Goal: Complete application form: Complete application form

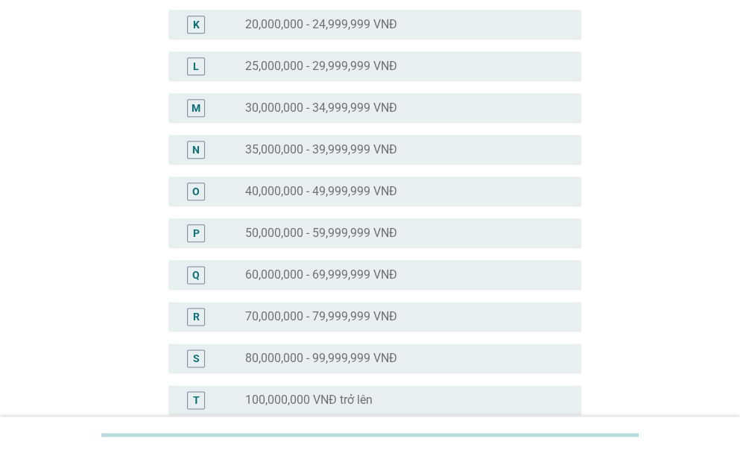
scroll to position [568, 0]
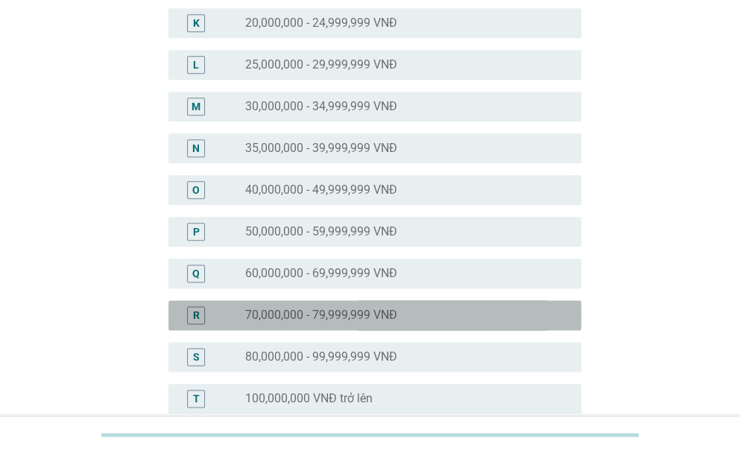
click at [303, 317] on label "70,000,000 - 79,999,999 VNĐ" at bounding box center [321, 315] width 152 height 15
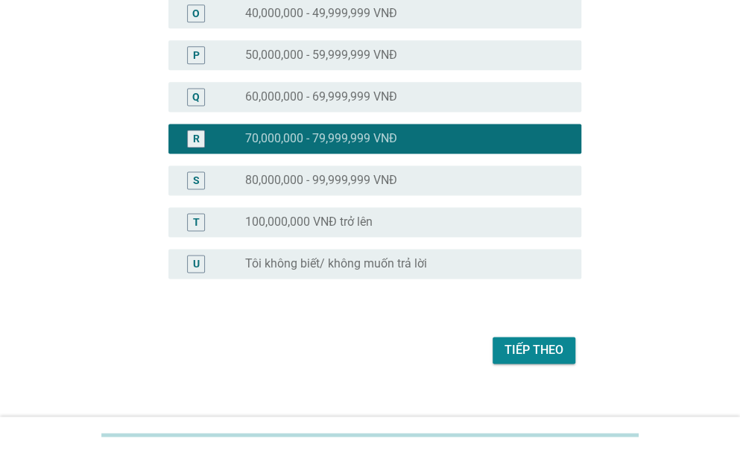
scroll to position [762, 0]
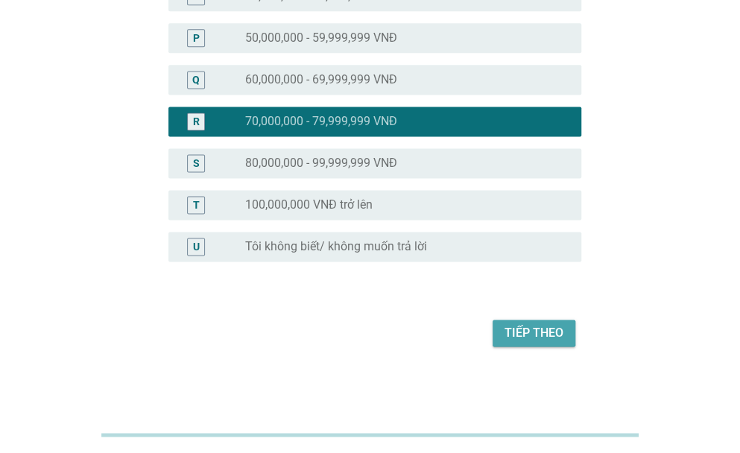
click at [519, 323] on button "Tiếp theo" at bounding box center [534, 333] width 83 height 27
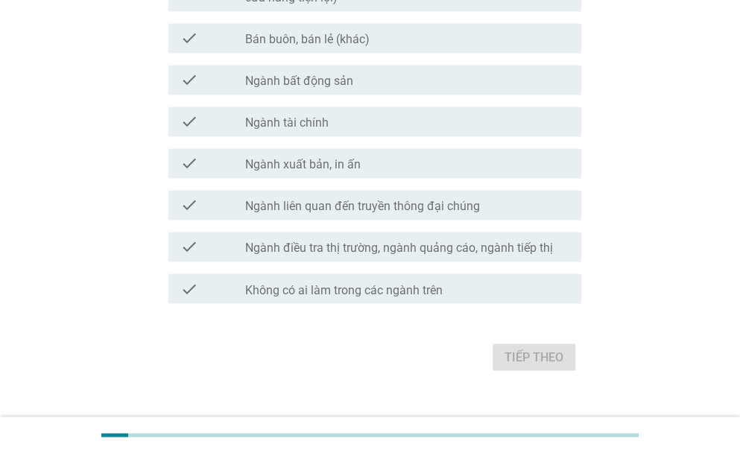
scroll to position [844, 0]
click at [540, 356] on div "Tiếp theo" at bounding box center [370, 356] width 422 height 36
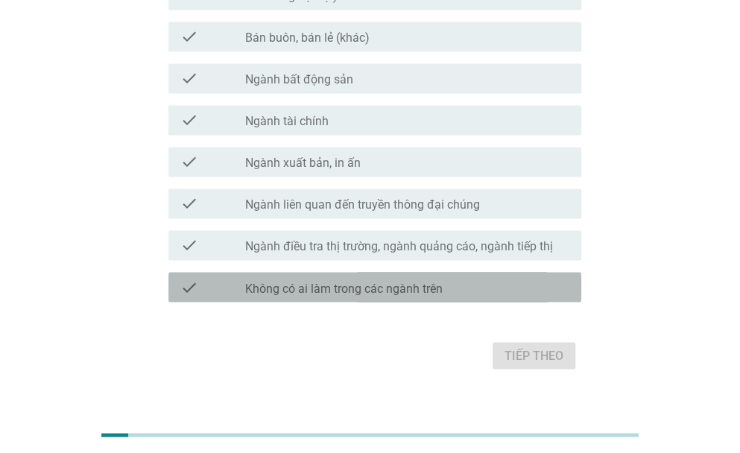
click at [405, 285] on label "Không có ai làm trong các ngành trên" at bounding box center [344, 288] width 198 height 15
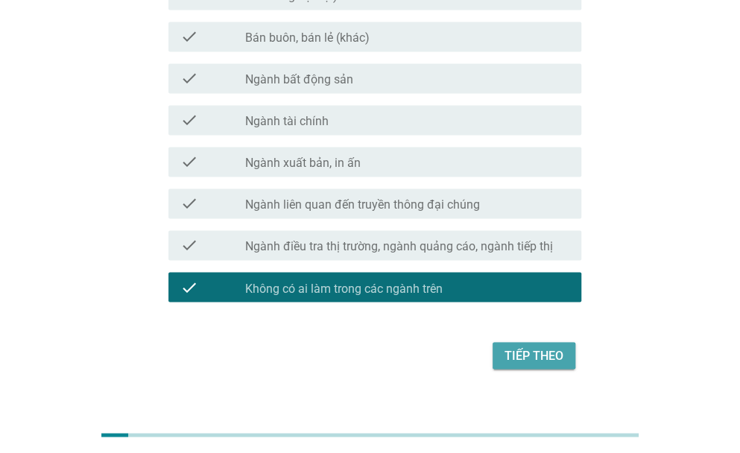
click at [515, 356] on div "Tiếp theo" at bounding box center [534, 356] width 59 height 18
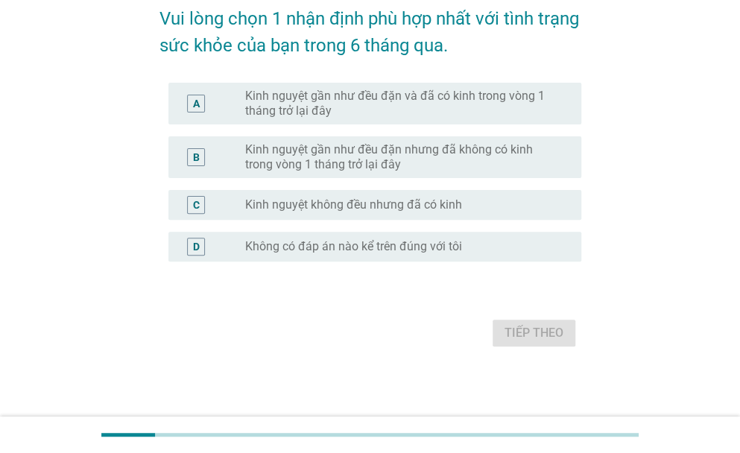
scroll to position [0, 0]
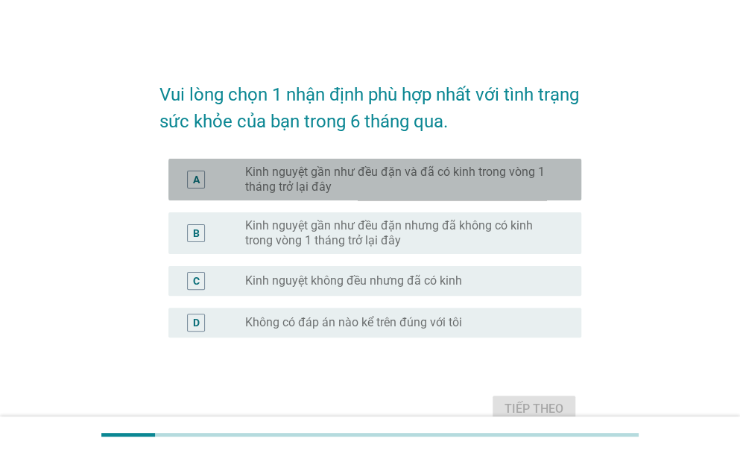
click at [359, 193] on label "Kinh nguyệt gần như đều đặn và đã có kinh trong vòng 1 tháng trở lại đây" at bounding box center [401, 180] width 312 height 30
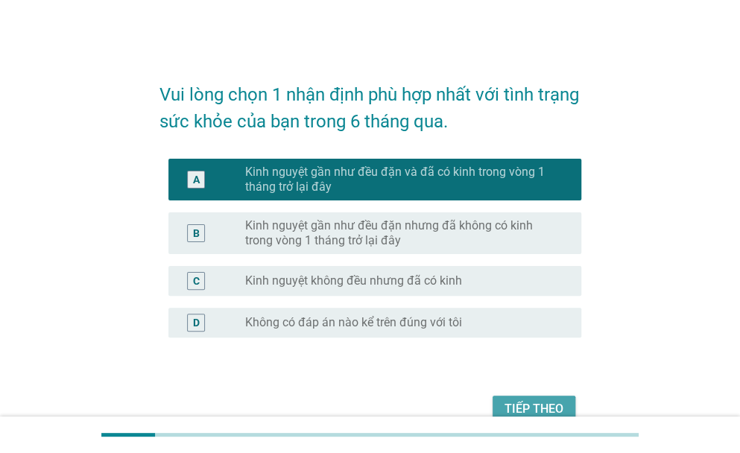
click at [519, 404] on div "Tiếp theo" at bounding box center [534, 409] width 59 height 18
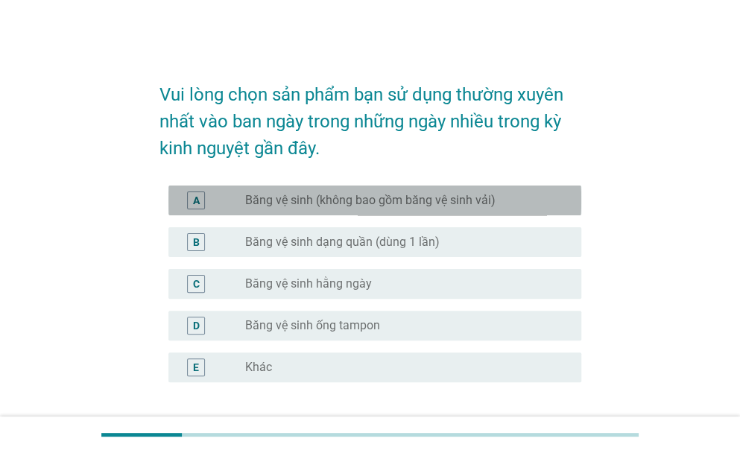
click at [348, 200] on label "Băng vệ sinh (không bao gồm băng vệ sinh vải)" at bounding box center [370, 200] width 250 height 15
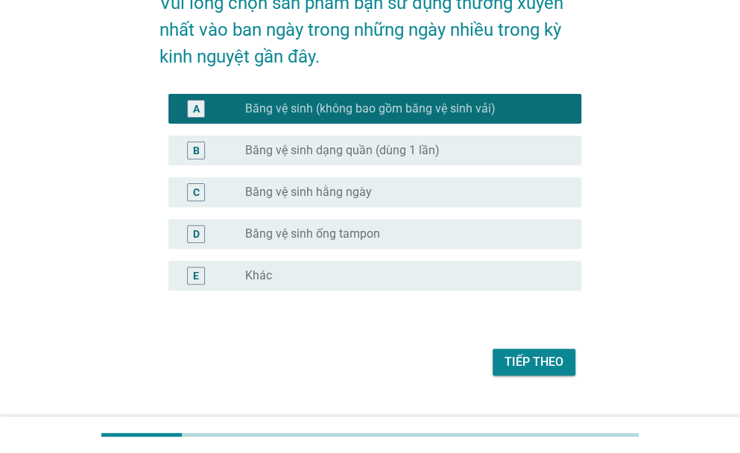
scroll to position [121, 0]
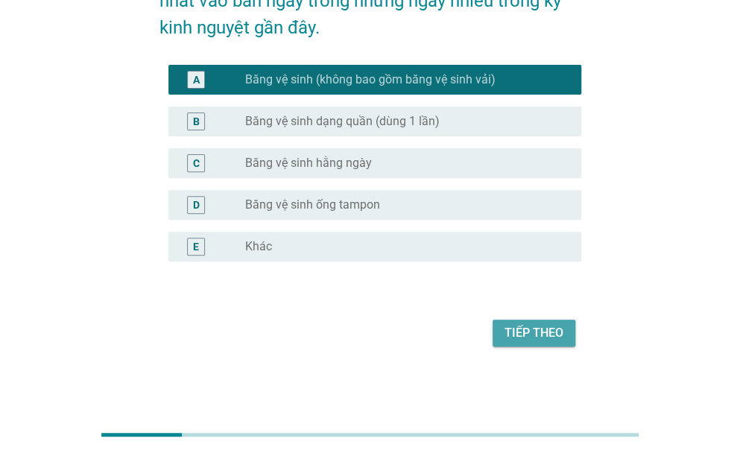
click at [529, 333] on div "Tiếp theo" at bounding box center [534, 333] width 59 height 18
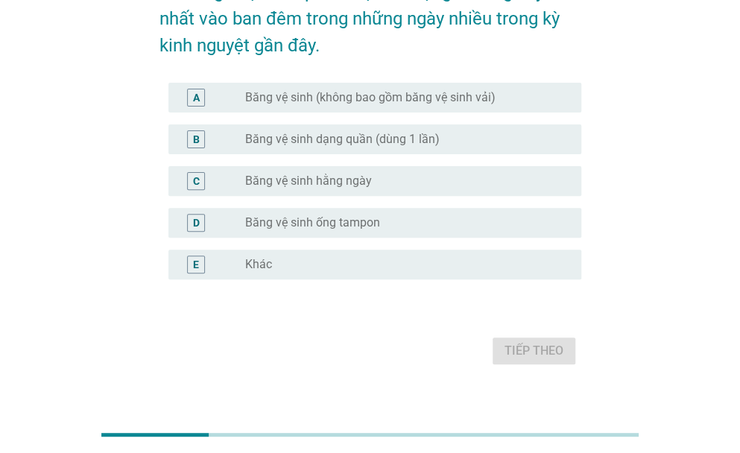
scroll to position [63, 0]
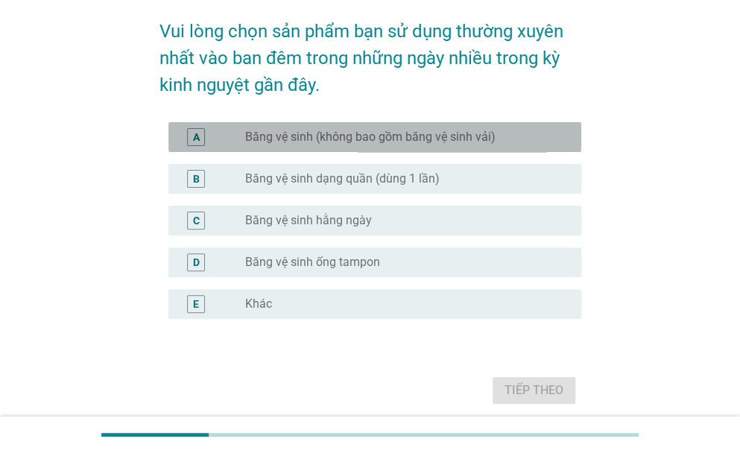
click at [432, 139] on label "Băng vệ sinh (không bao gồm băng vệ sinh vải)" at bounding box center [370, 137] width 250 height 15
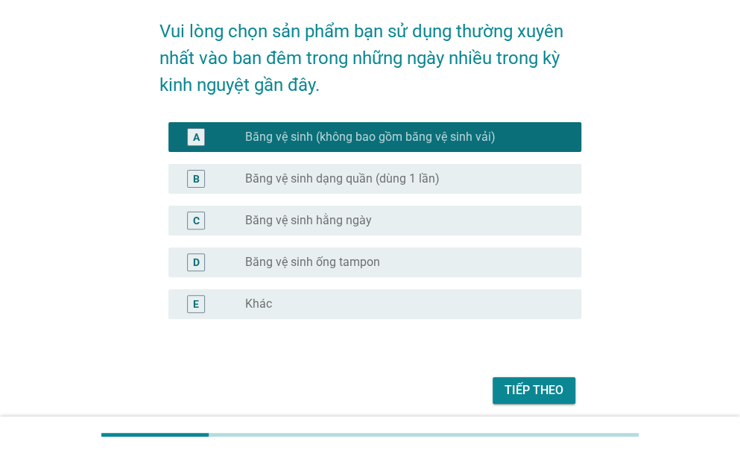
click at [537, 387] on div "Tiếp theo" at bounding box center [534, 391] width 59 height 18
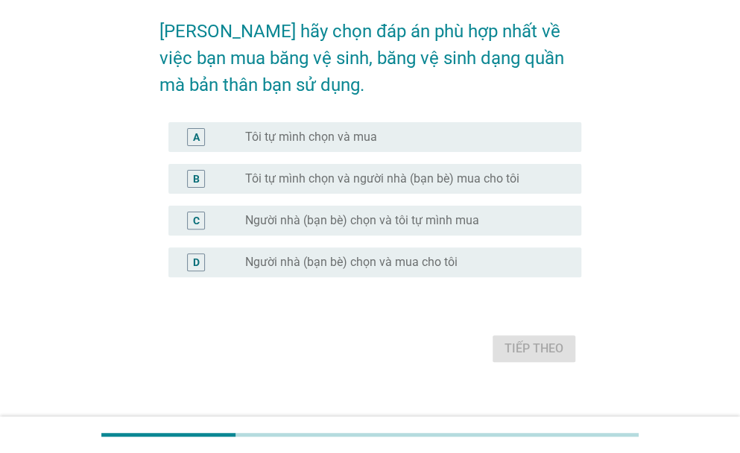
scroll to position [0, 0]
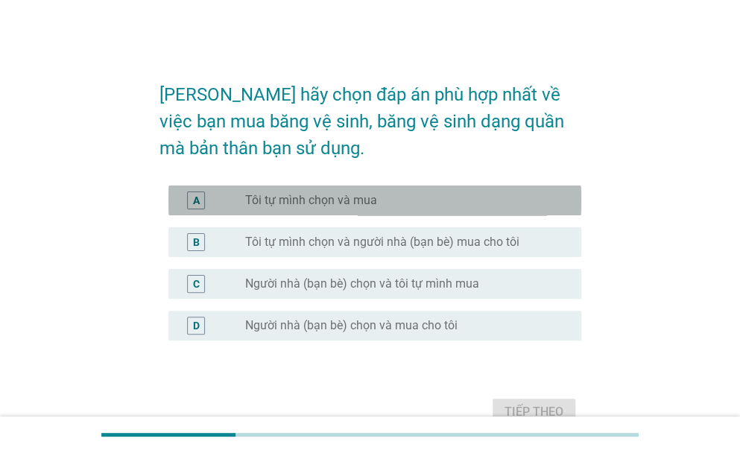
click at [358, 196] on label "Tôi tự mình chọn và mua" at bounding box center [311, 200] width 132 height 15
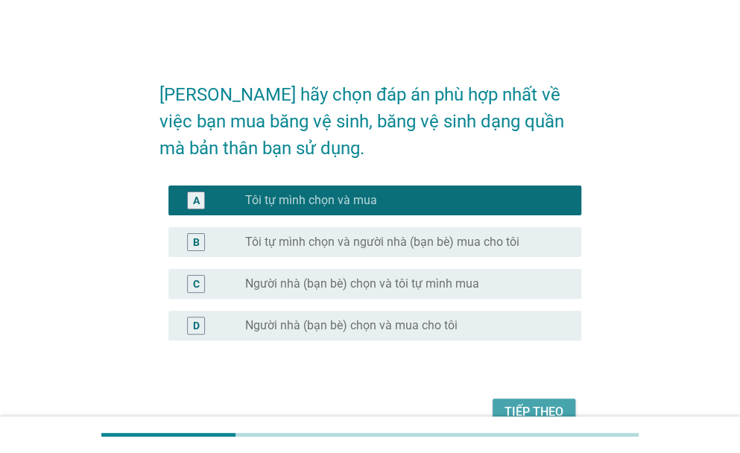
click at [519, 404] on div "Tiếp theo" at bounding box center [534, 412] width 59 height 18
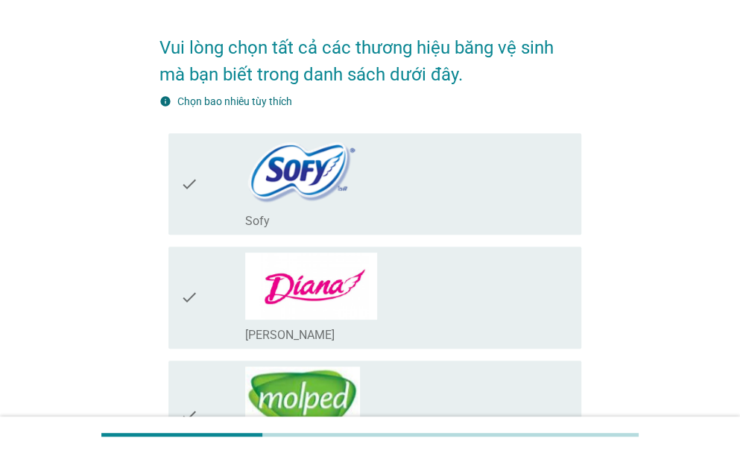
scroll to position [48, 0]
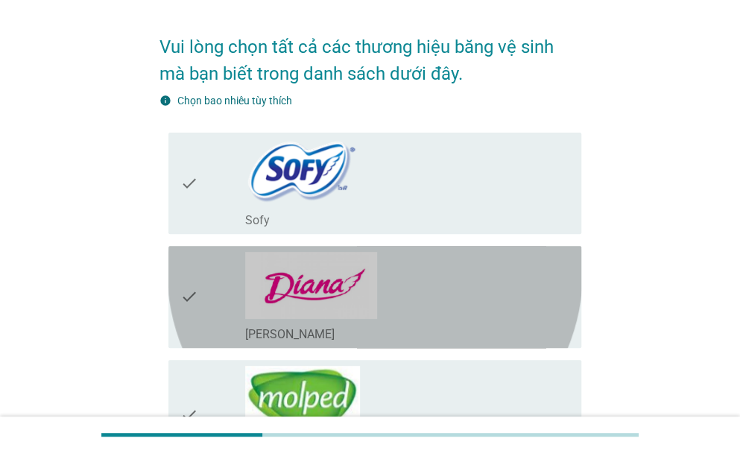
click at [337, 324] on div "check_box_outline_blank [PERSON_NAME]" at bounding box center [407, 333] width 324 height 18
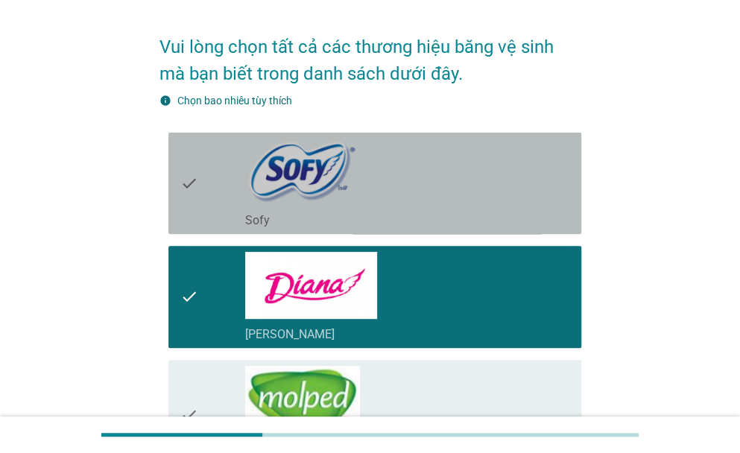
click at [341, 157] on img at bounding box center [301, 172] width 113 height 66
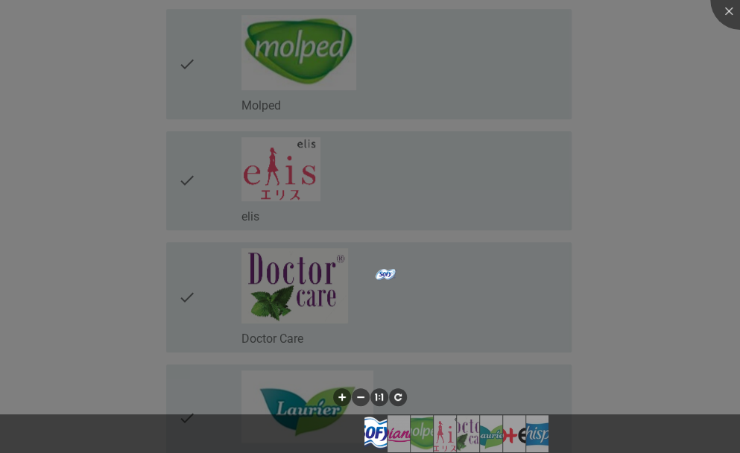
scroll to position [429, 0]
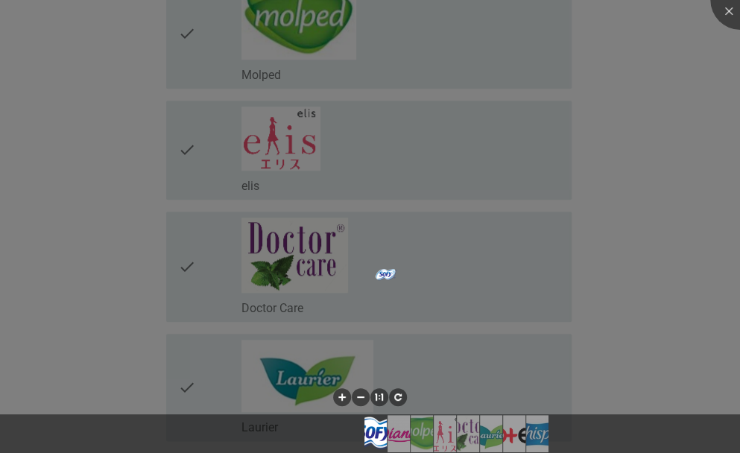
click at [227, 277] on div at bounding box center [370, 226] width 740 height 453
click at [317, 259] on div at bounding box center [370, 226] width 740 height 453
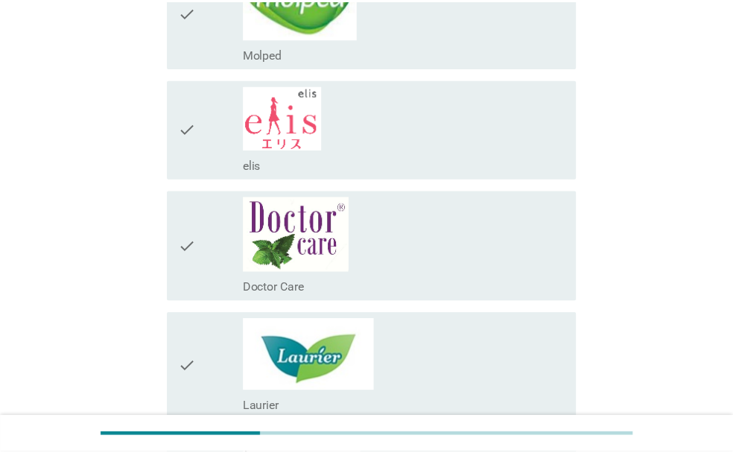
scroll to position [455, 0]
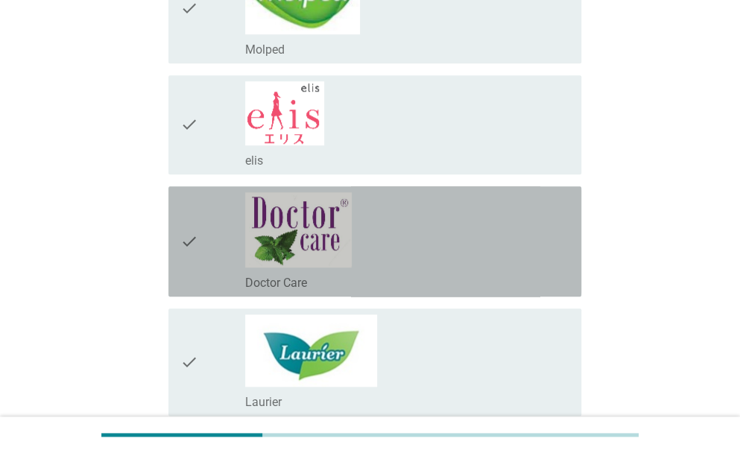
click at [315, 259] on img at bounding box center [298, 229] width 107 height 75
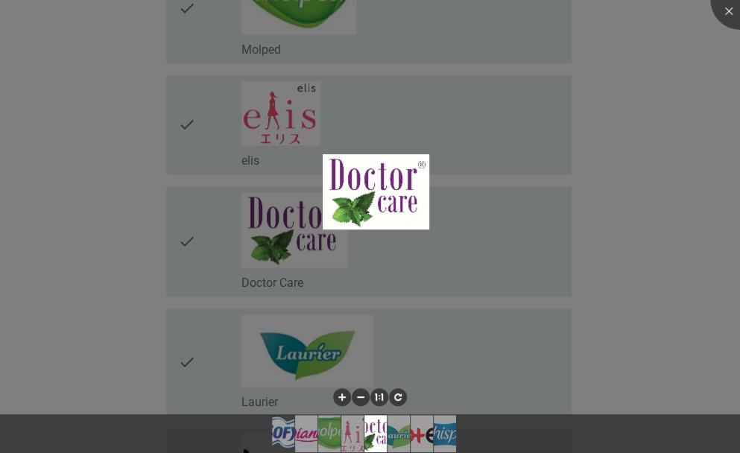
click at [306, 351] on div at bounding box center [370, 226] width 740 height 453
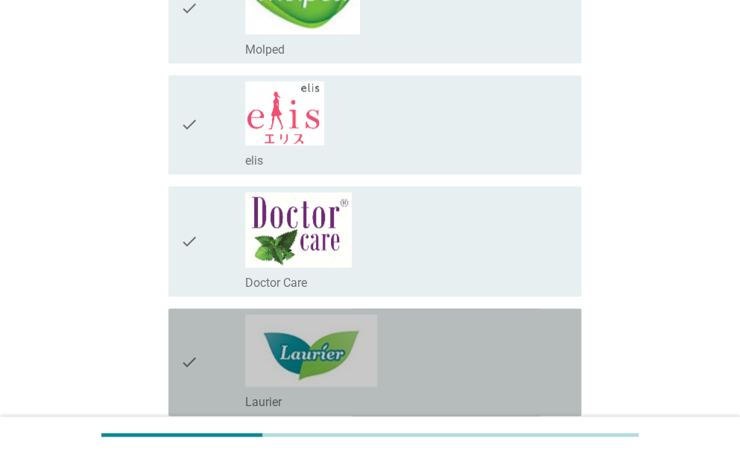
click at [306, 351] on img at bounding box center [311, 351] width 132 height 72
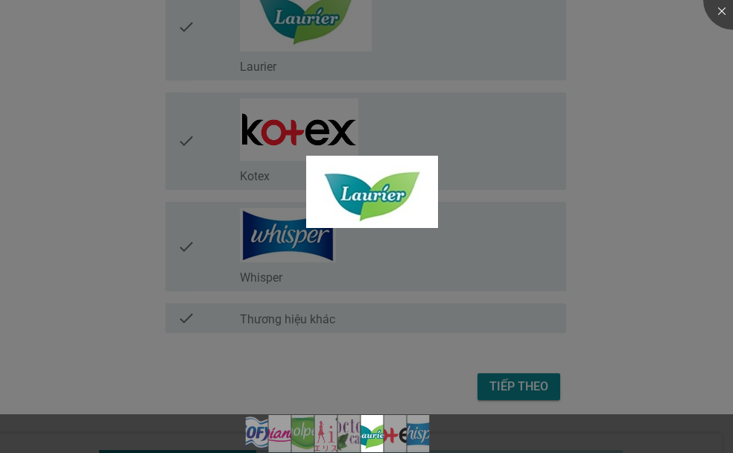
scroll to position [805, 0]
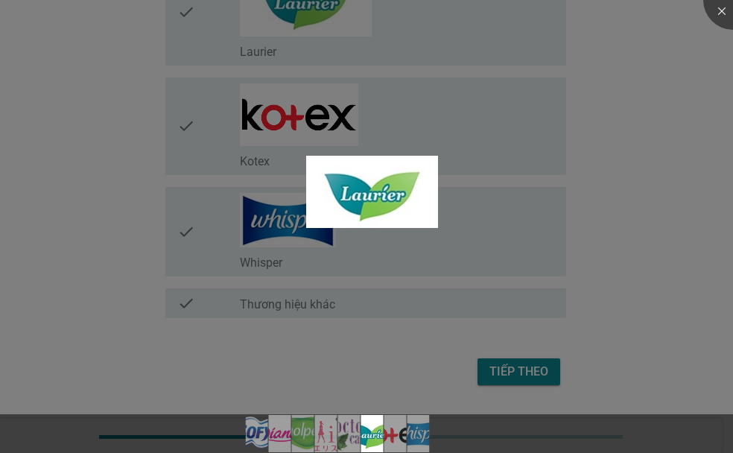
click at [248, 110] on div at bounding box center [366, 226] width 733 height 453
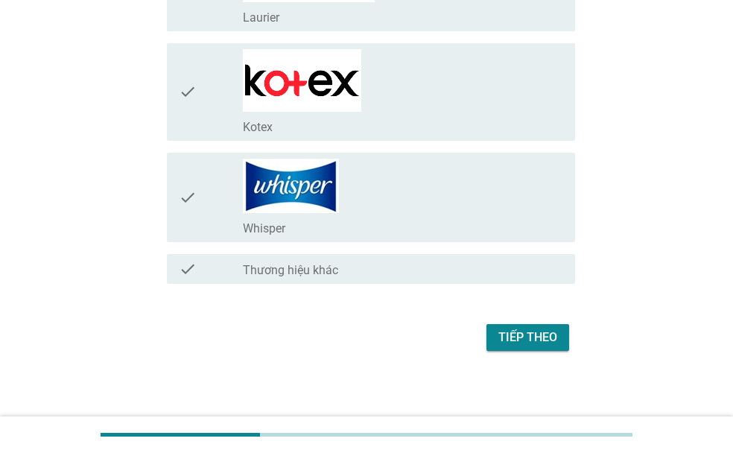
scroll to position [841, 0]
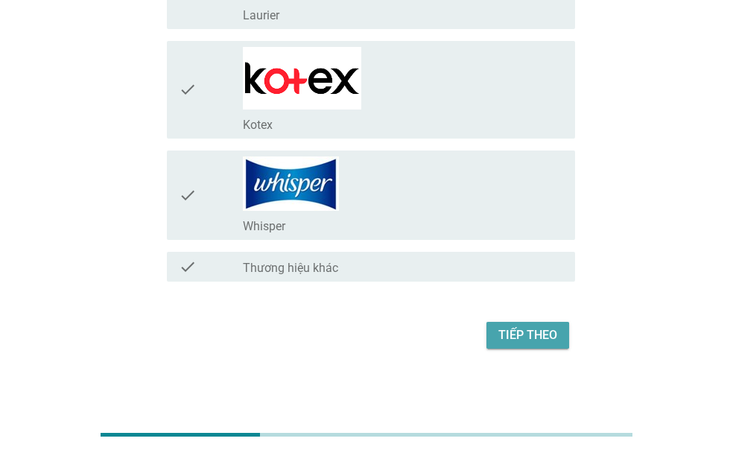
click at [543, 338] on div "Tiếp theo" at bounding box center [528, 335] width 59 height 18
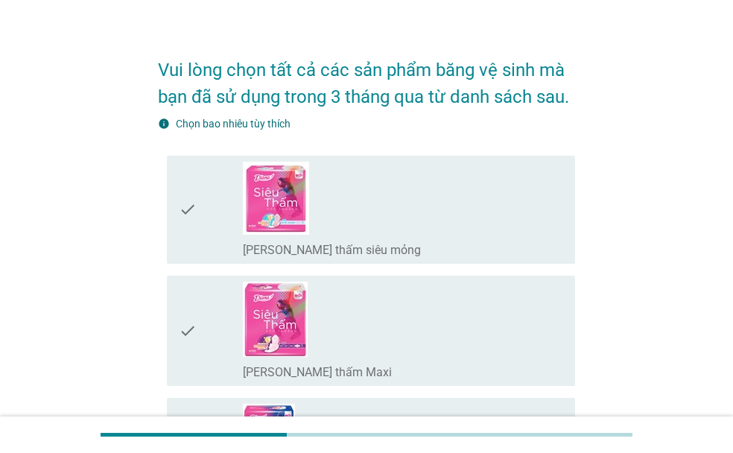
scroll to position [22, 0]
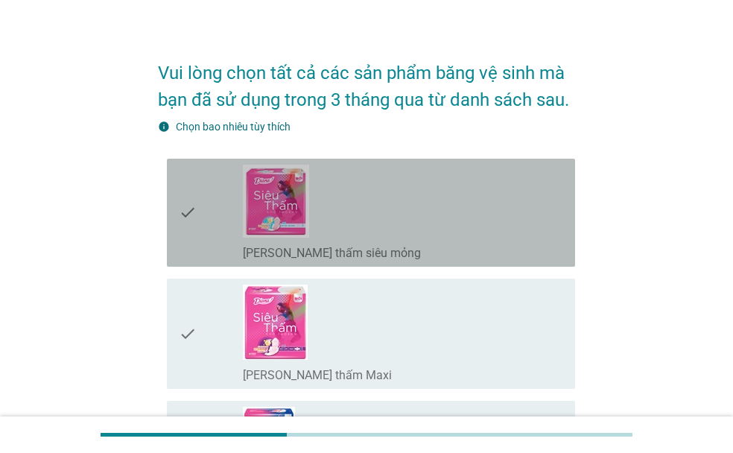
click at [383, 218] on div "check_box_outline_blank [PERSON_NAME] thấm siêu mỏng" at bounding box center [403, 213] width 320 height 96
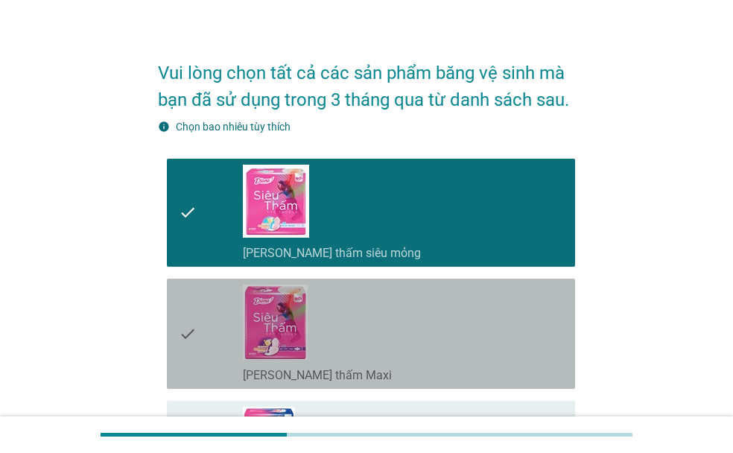
click at [319, 318] on div "check_box_outline_blank [PERSON_NAME] thấm Maxi" at bounding box center [403, 334] width 320 height 98
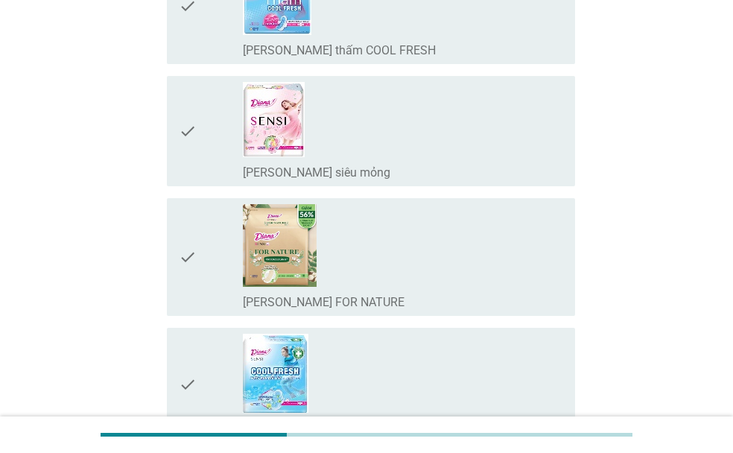
scroll to position [535, 0]
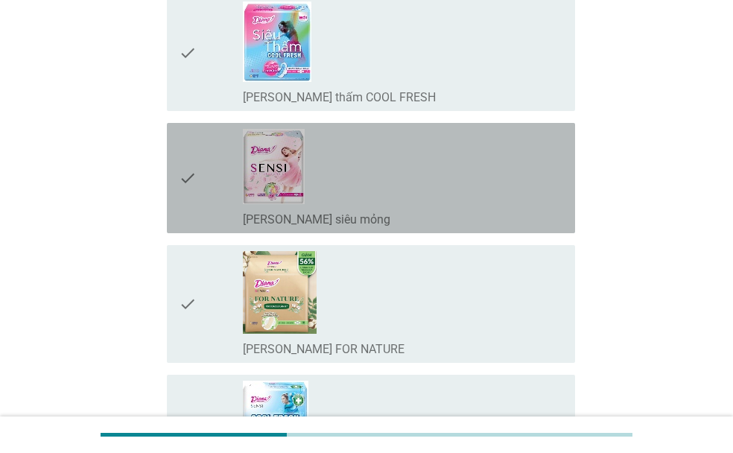
click at [361, 220] on label "[PERSON_NAME] siêu mỏng" at bounding box center [317, 219] width 148 height 15
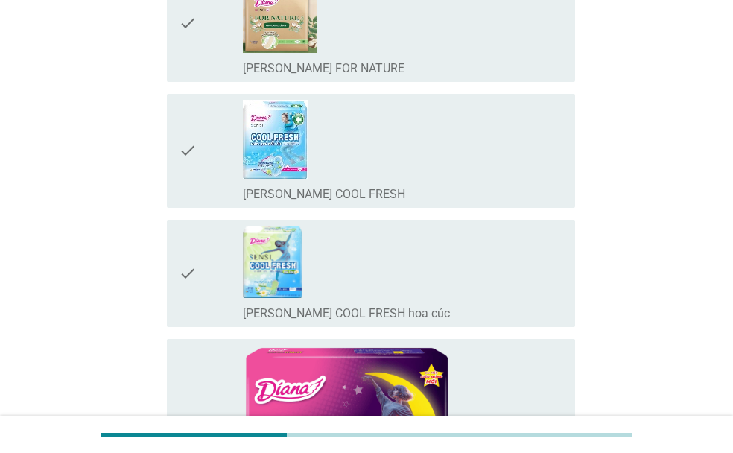
scroll to position [818, 0]
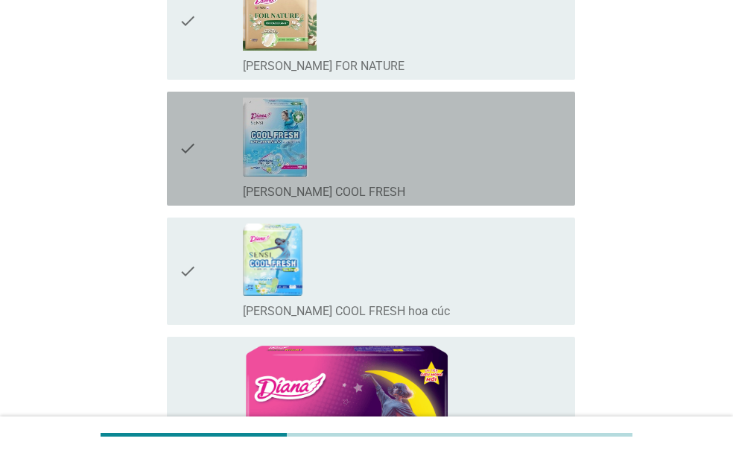
click at [383, 154] on div "check_box_outline_blank [PERSON_NAME] SENSI COOL FRESH" at bounding box center [403, 149] width 320 height 102
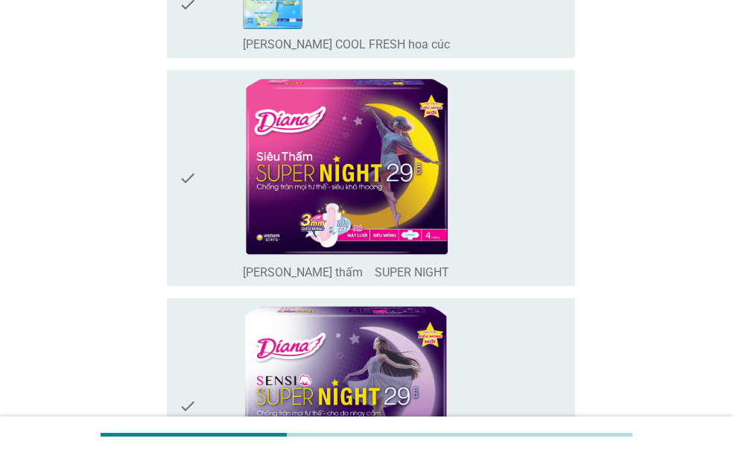
scroll to position [1082, 0]
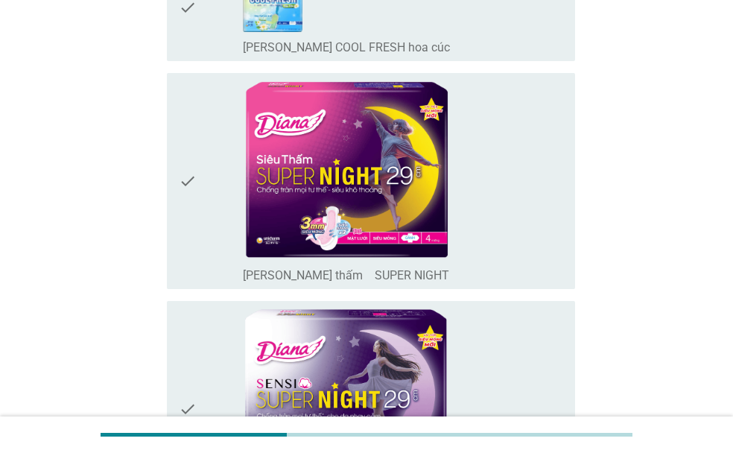
click at [383, 154] on img at bounding box center [346, 169] width 207 height 181
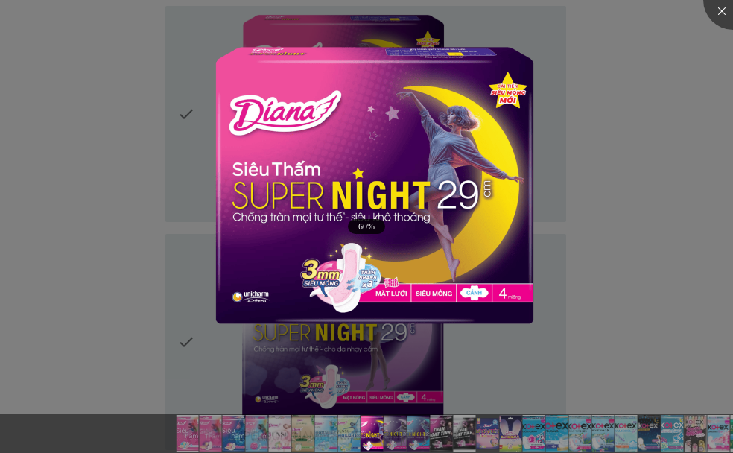
scroll to position [1178, 0]
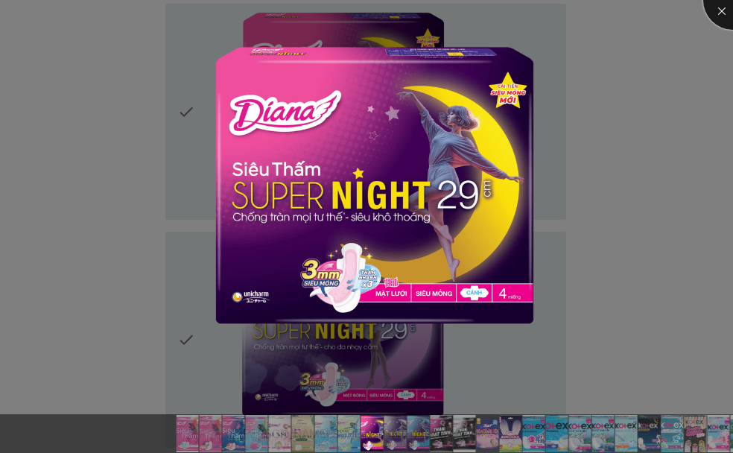
click at [715, 12] on div at bounding box center [734, 0] width 60 height 60
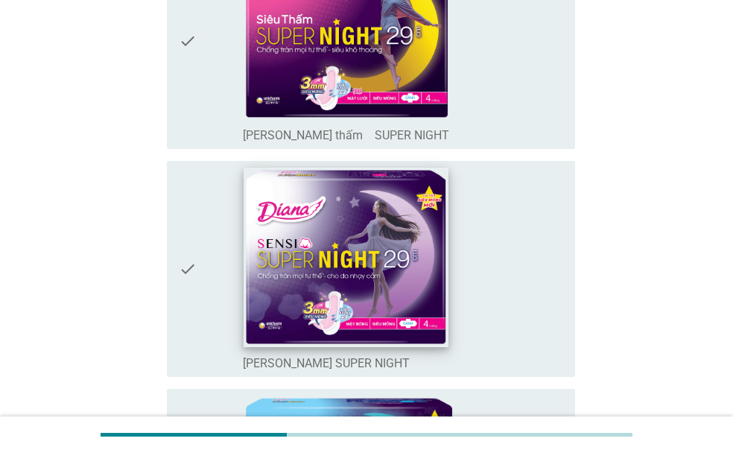
scroll to position [1225, 0]
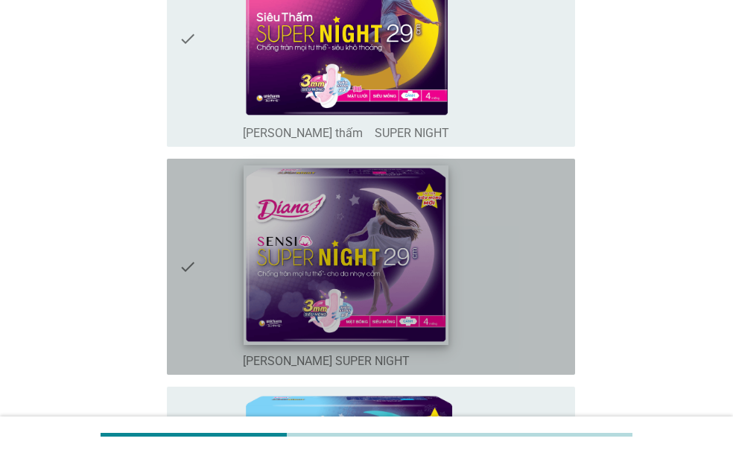
click at [308, 259] on img at bounding box center [346, 255] width 204 height 180
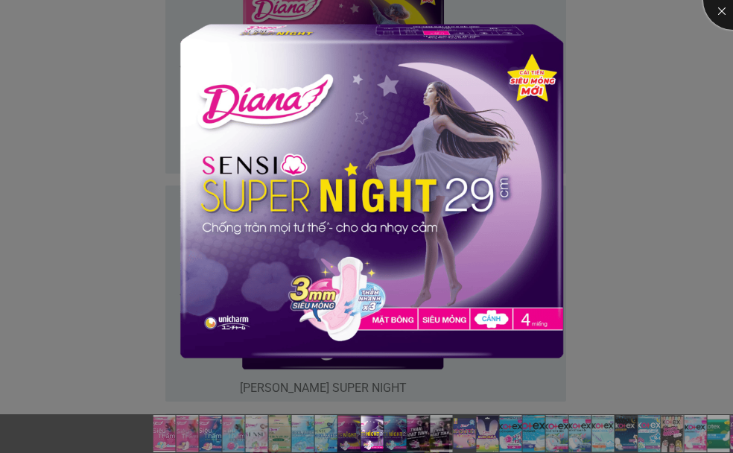
click at [720, 13] on div at bounding box center [734, 0] width 60 height 60
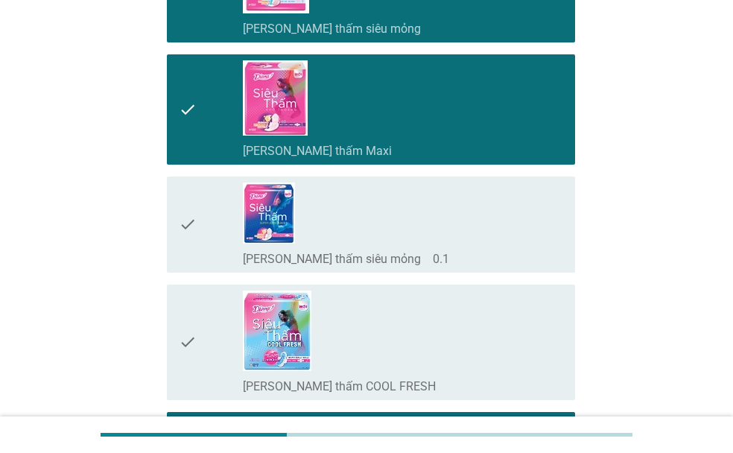
scroll to position [148, 0]
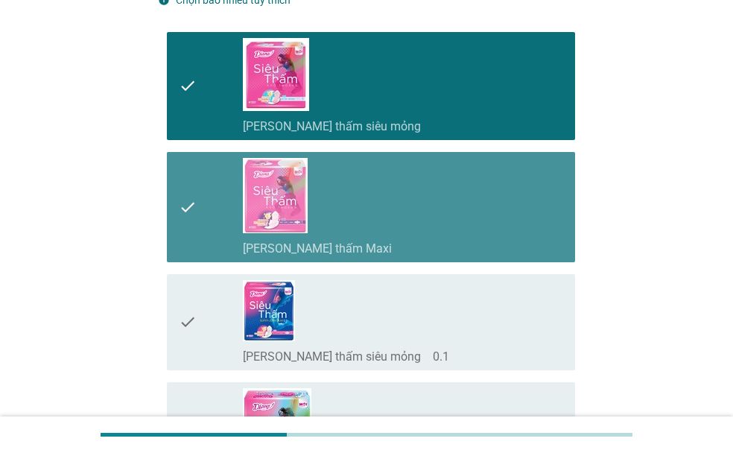
click at [373, 172] on div "check_box_outline_blank [PERSON_NAME] thấm Maxi" at bounding box center [403, 207] width 320 height 98
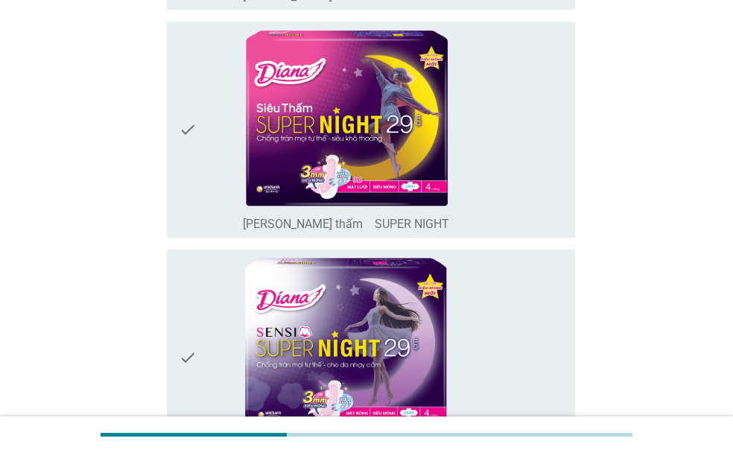
scroll to position [1129, 0]
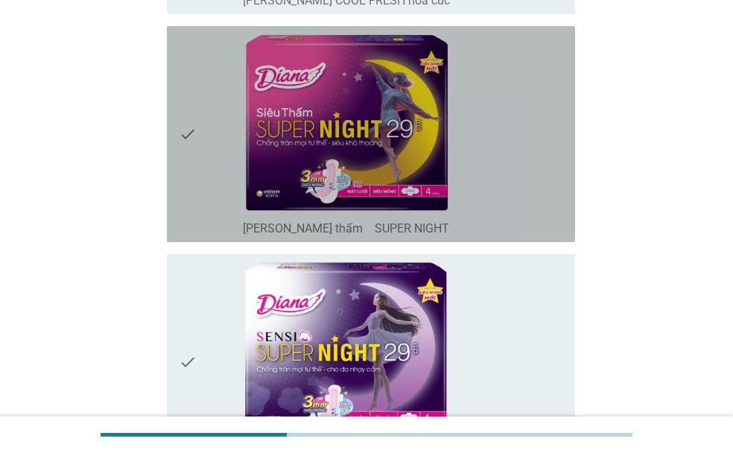
click at [373, 172] on img at bounding box center [346, 122] width 207 height 181
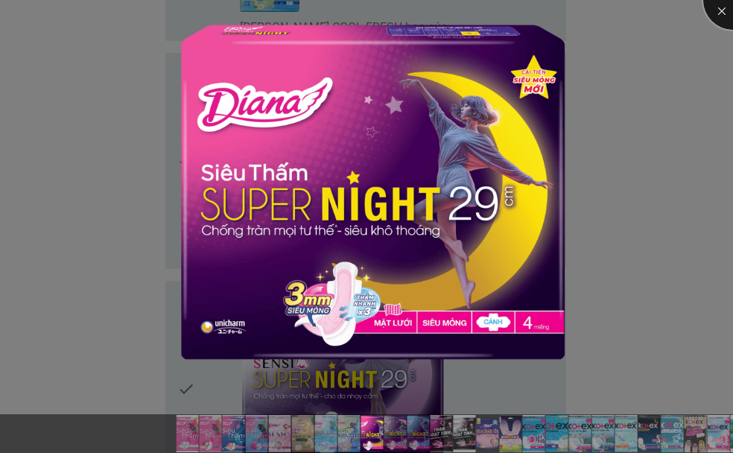
click at [717, 12] on div at bounding box center [734, 0] width 60 height 60
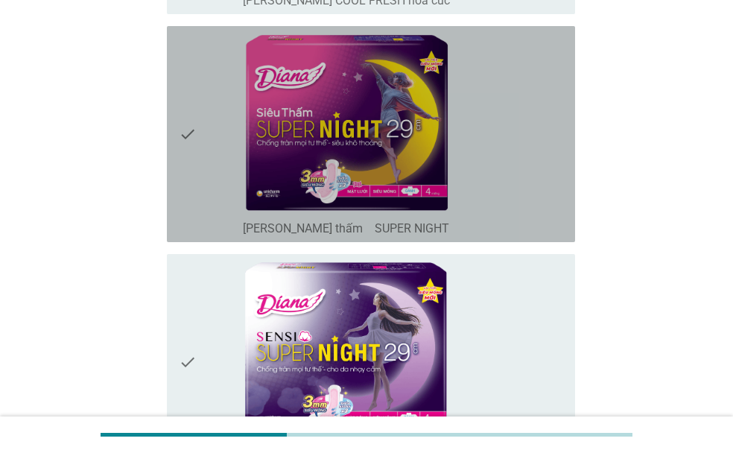
click at [191, 135] on icon "check" at bounding box center [188, 134] width 18 height 204
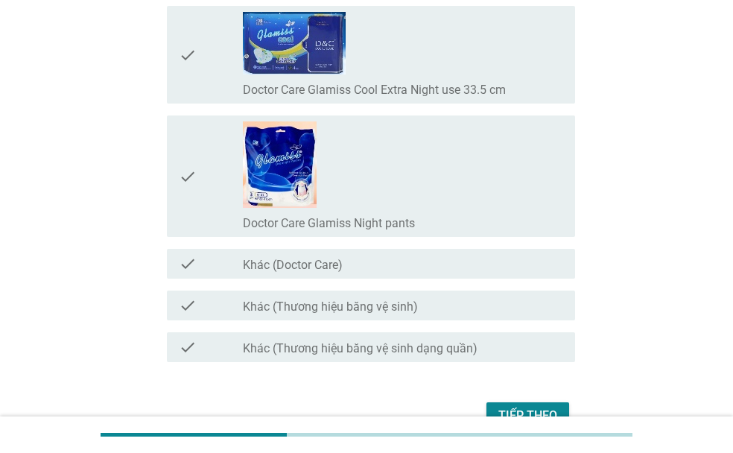
scroll to position [11449, 0]
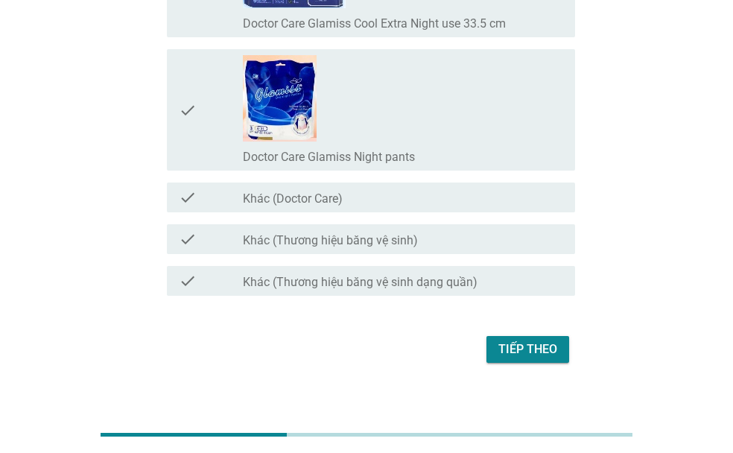
click at [516, 341] on div "Tiếp theo" at bounding box center [528, 350] width 59 height 18
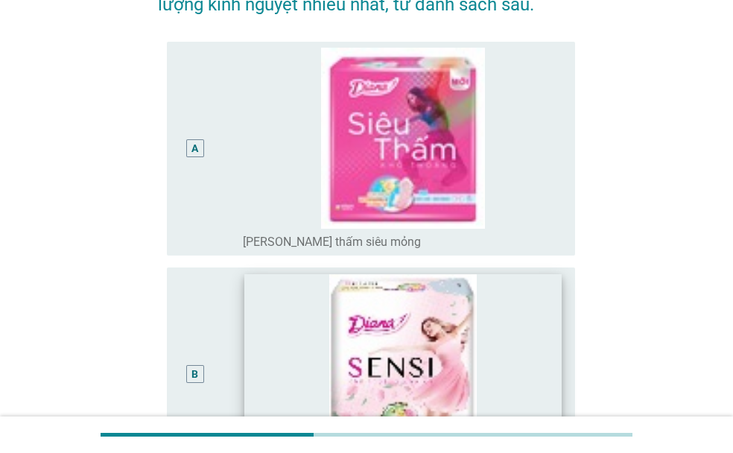
scroll to position [149, 0]
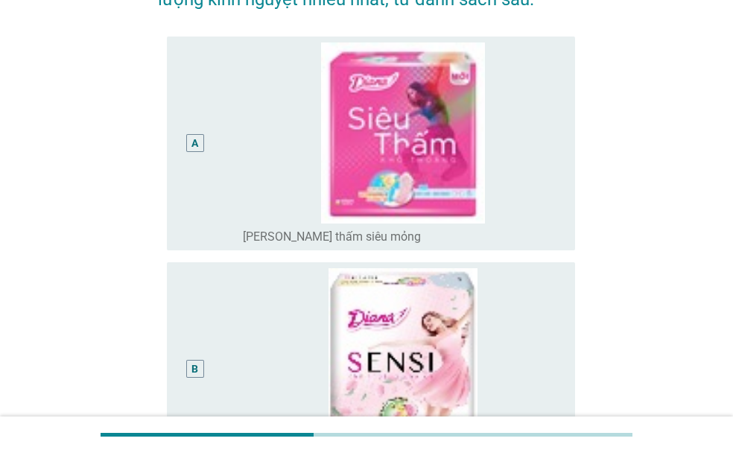
click at [198, 142] on div "A" at bounding box center [195, 144] width 7 height 16
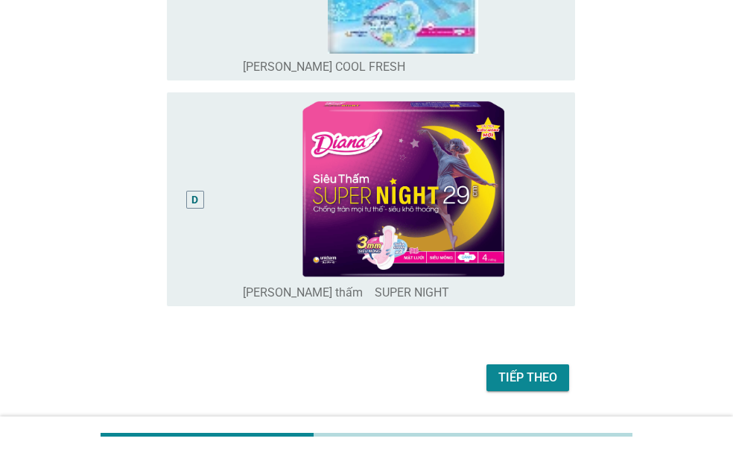
scroll to position [815, 0]
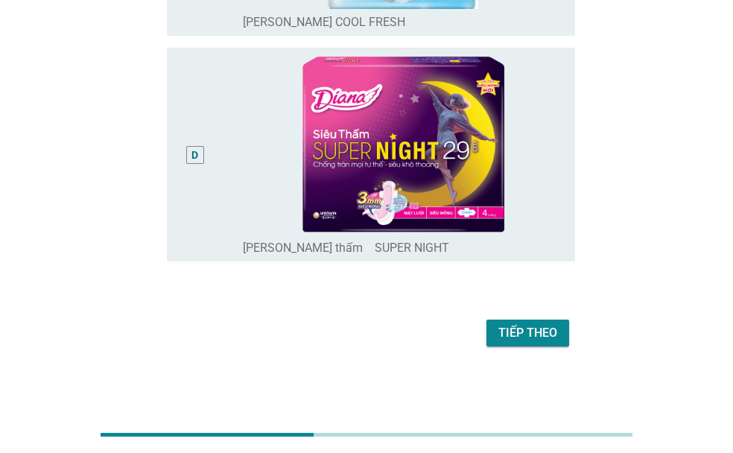
click at [516, 326] on div "Tiếp theo" at bounding box center [528, 333] width 59 height 18
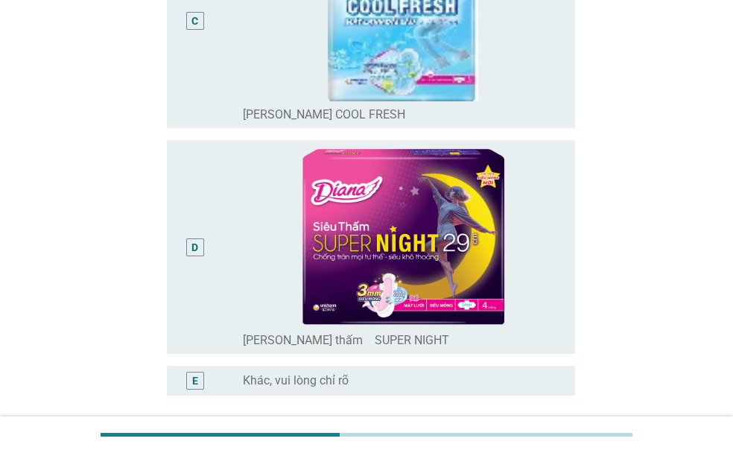
scroll to position [820, 0]
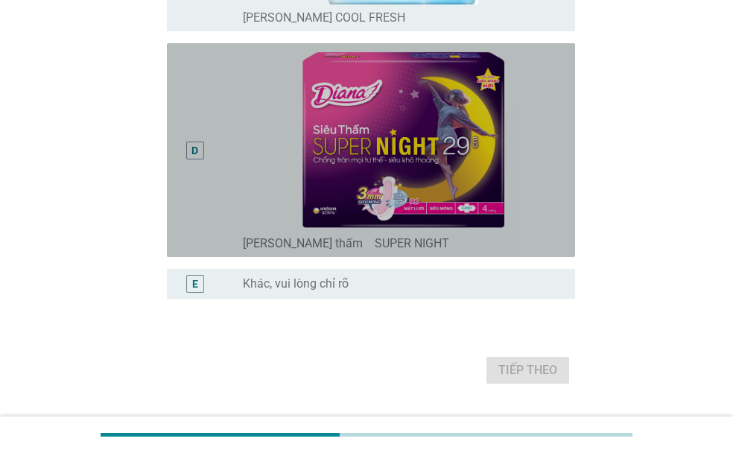
click at [197, 152] on div "D" at bounding box center [195, 150] width 7 height 16
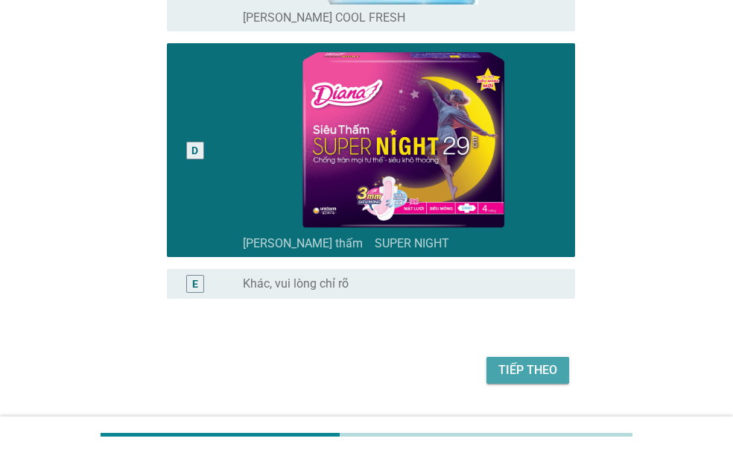
click at [512, 372] on div "Tiếp theo" at bounding box center [528, 370] width 59 height 18
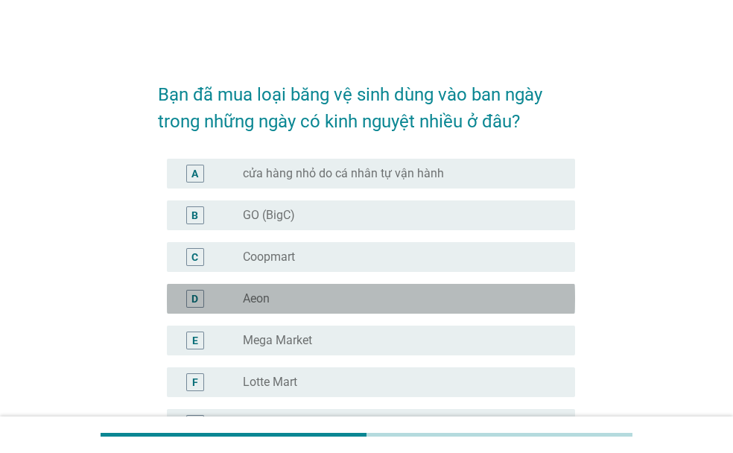
click at [297, 293] on div "radio_button_unchecked Aeon" at bounding box center [397, 298] width 309 height 15
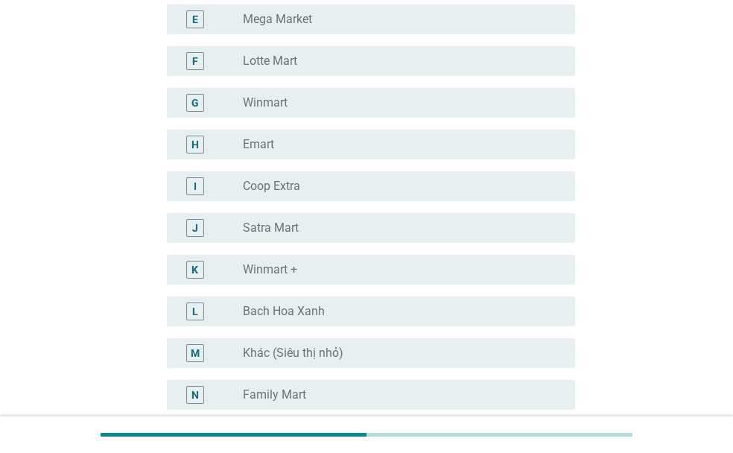
scroll to position [322, 0]
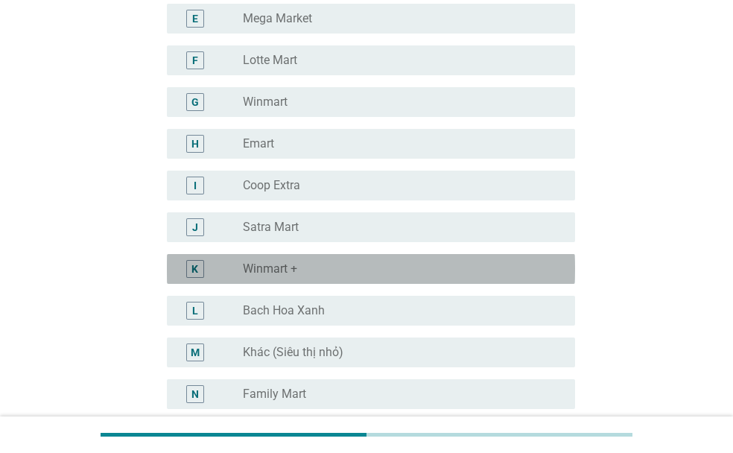
click at [303, 258] on div "K radio_button_unchecked Winmart +" at bounding box center [371, 269] width 408 height 30
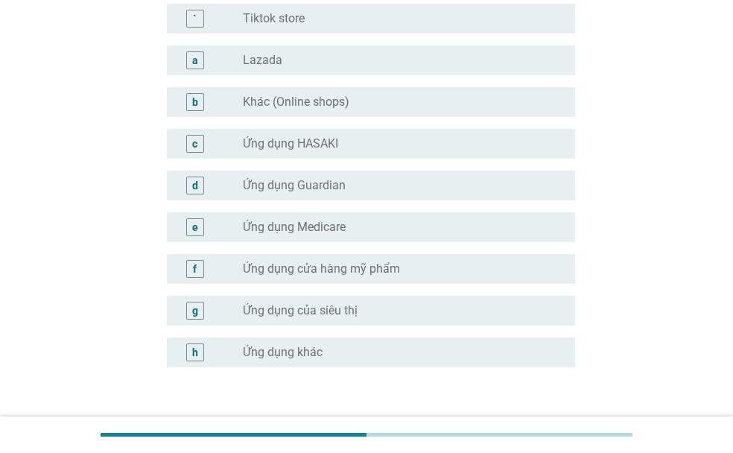
scroll to position [1555, 0]
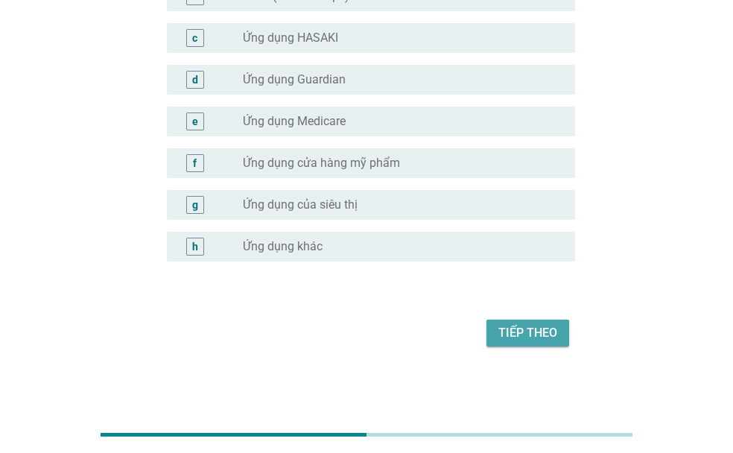
click at [498, 323] on button "Tiếp theo" at bounding box center [528, 333] width 83 height 27
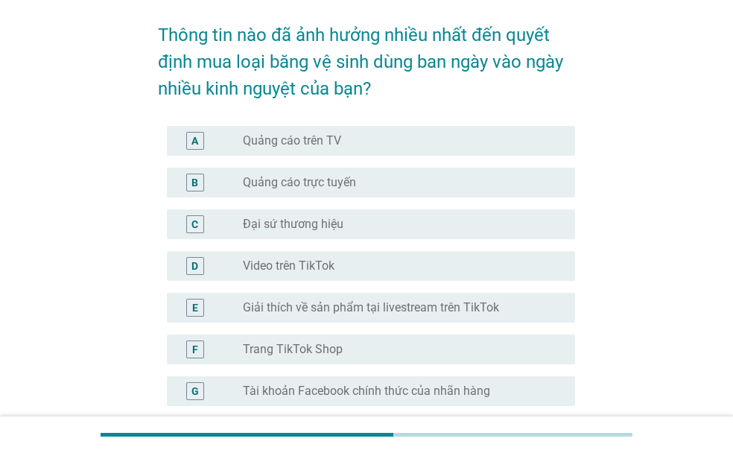
scroll to position [60, 0]
click at [368, 180] on div "radio_button_unchecked Quảng cáo trực tuyến" at bounding box center [397, 181] width 309 height 15
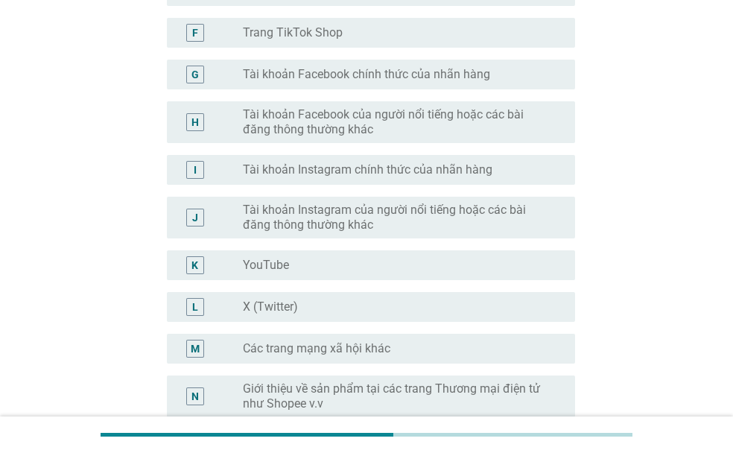
scroll to position [377, 0]
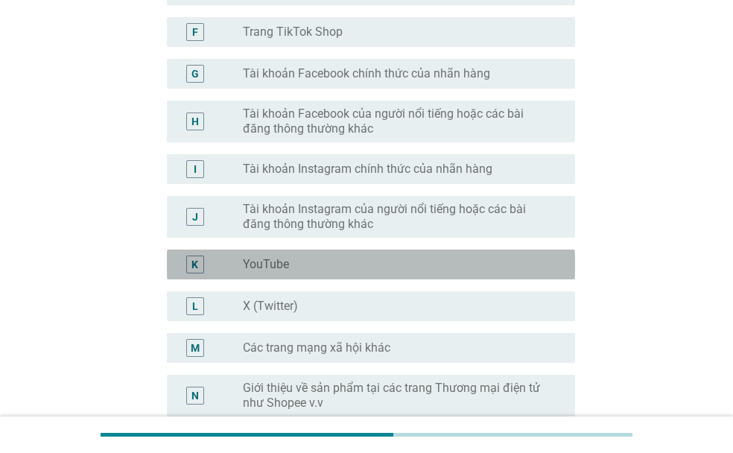
click at [465, 253] on div "K radio_button_unchecked YouTube" at bounding box center [371, 265] width 408 height 30
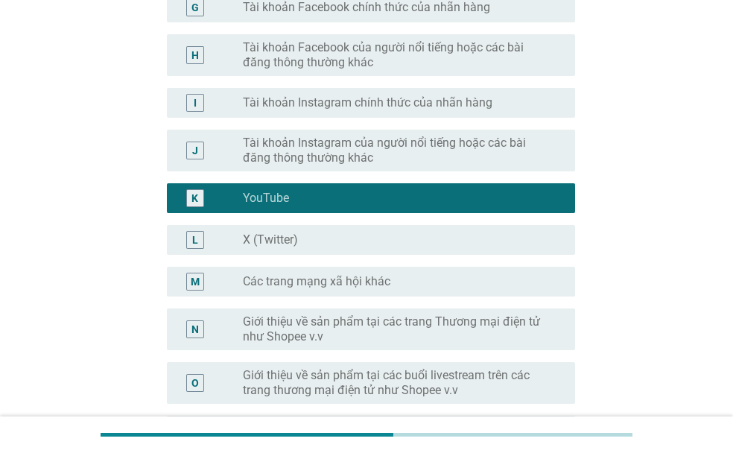
scroll to position [444, 0]
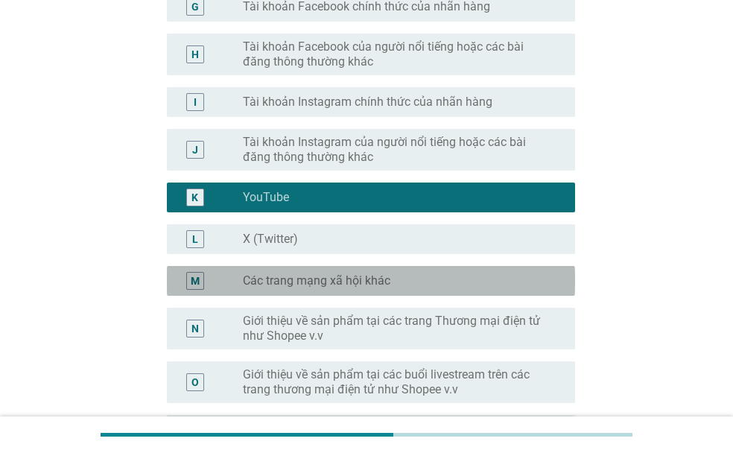
click at [431, 285] on div "radio_button_unchecked Các trang mạng xã hội khác" at bounding box center [397, 281] width 309 height 15
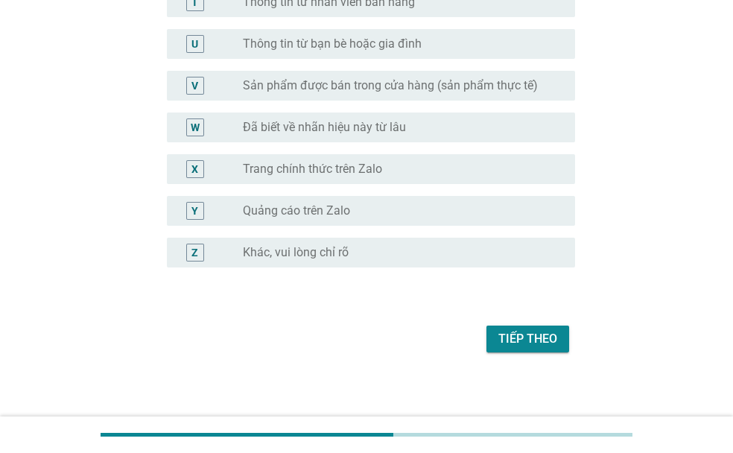
scroll to position [1057, 0]
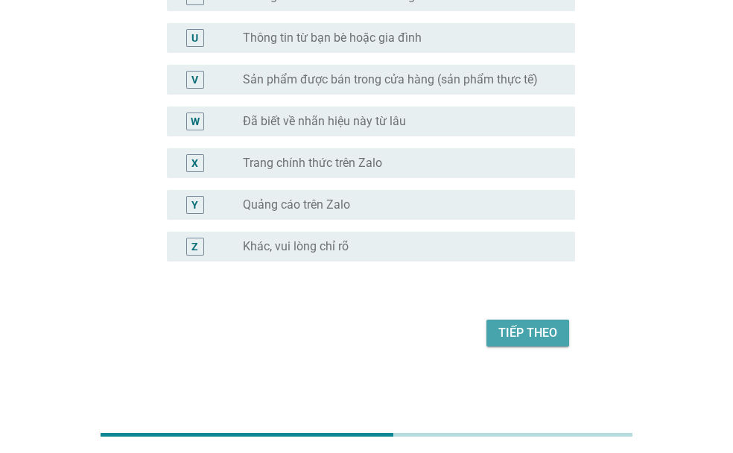
click at [518, 335] on div "Tiếp theo" at bounding box center [528, 333] width 59 height 18
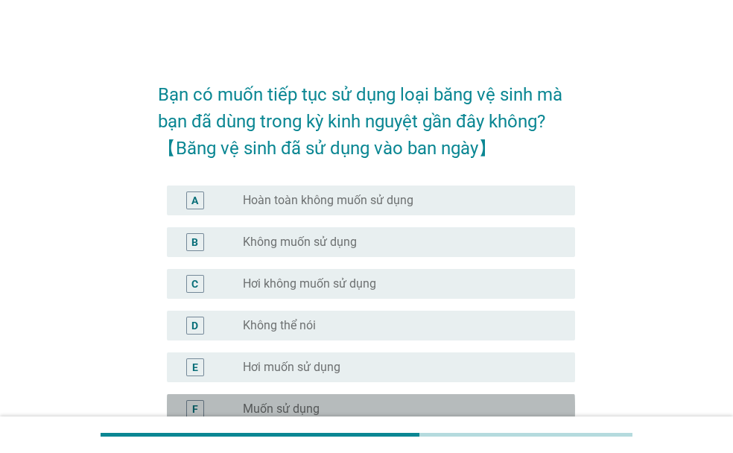
click at [286, 402] on label "Muốn sử dụng" at bounding box center [281, 409] width 77 height 15
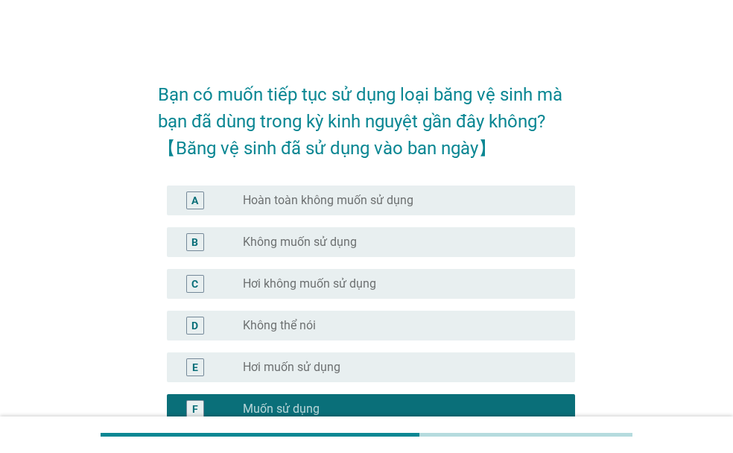
scroll to position [204, 0]
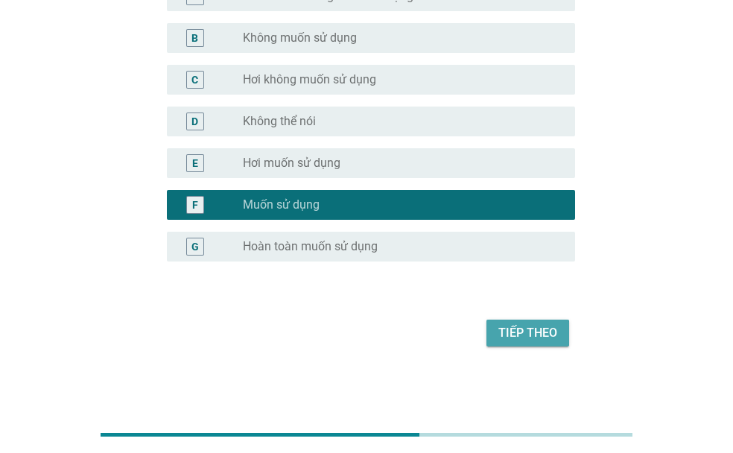
click at [532, 331] on div "Tiếp theo" at bounding box center [528, 333] width 59 height 18
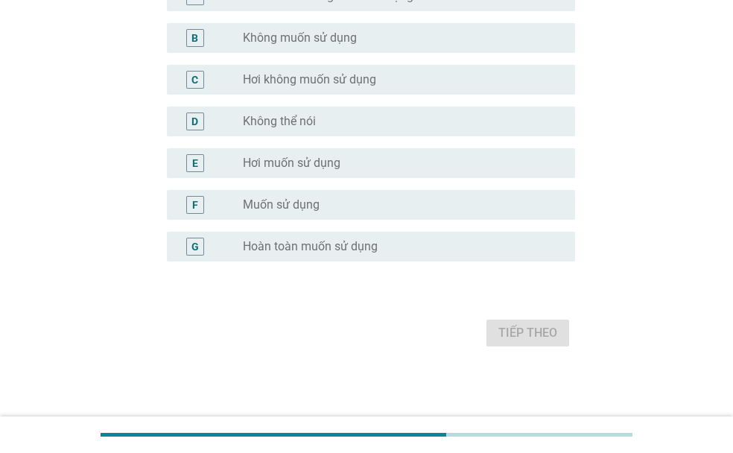
scroll to position [0, 0]
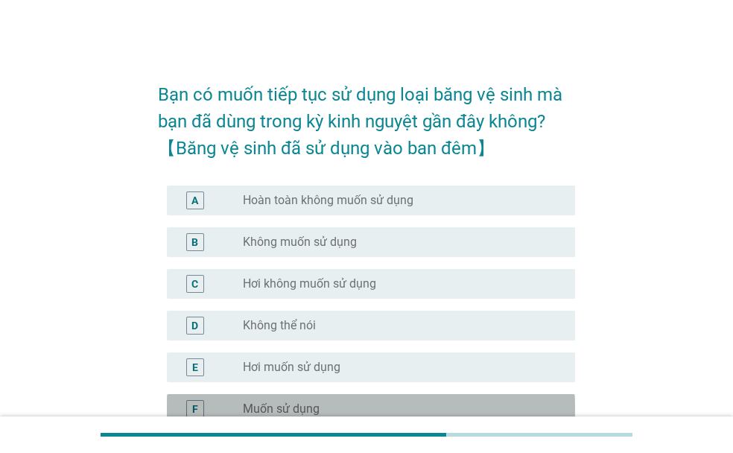
click at [262, 412] on label "Muốn sử dụng" at bounding box center [281, 409] width 77 height 15
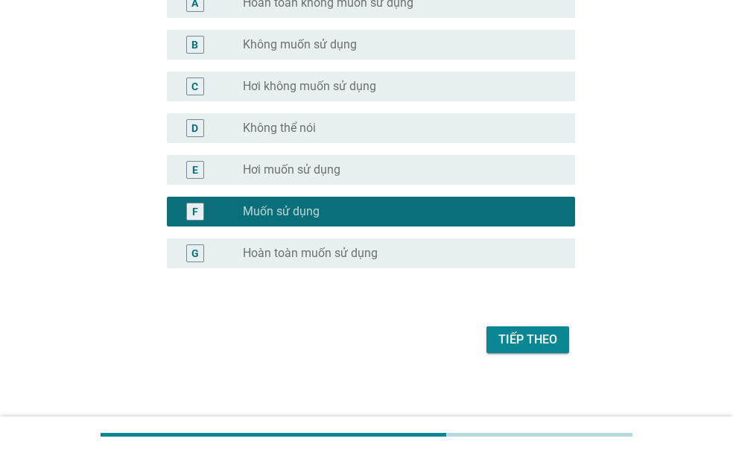
scroll to position [204, 0]
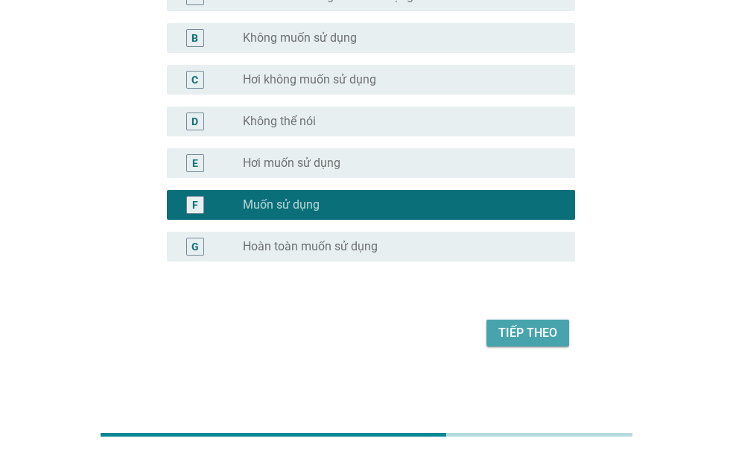
click at [525, 332] on div "Tiếp theo" at bounding box center [528, 333] width 59 height 18
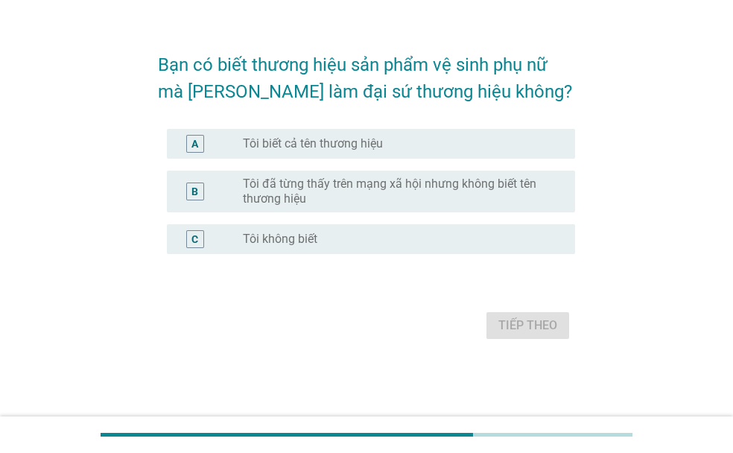
scroll to position [0, 0]
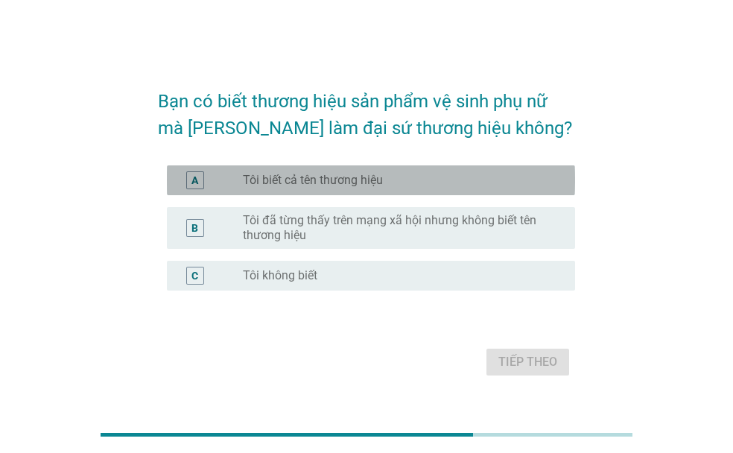
click at [376, 184] on label "Tôi biết cả tên thương hiệu" at bounding box center [313, 180] width 140 height 15
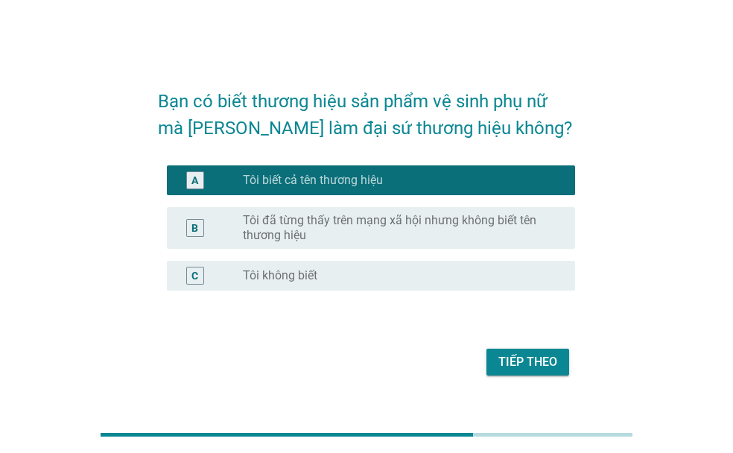
click at [519, 363] on div "Tiếp theo" at bounding box center [528, 362] width 59 height 18
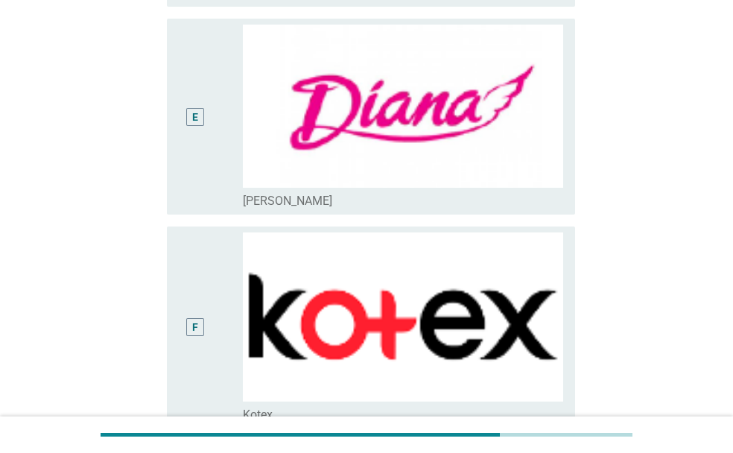
scroll to position [1217, 0]
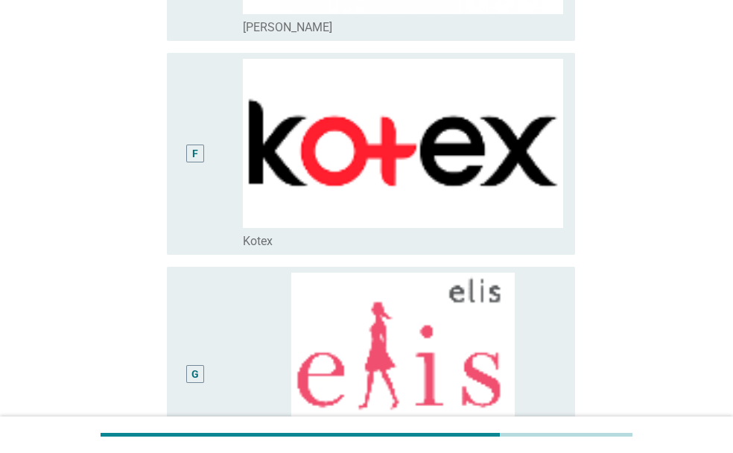
click at [189, 151] on div "F" at bounding box center [195, 154] width 18 height 18
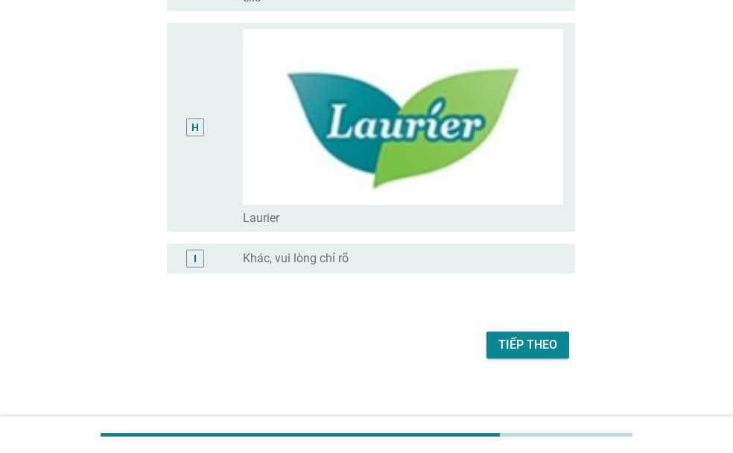
scroll to position [1699, 0]
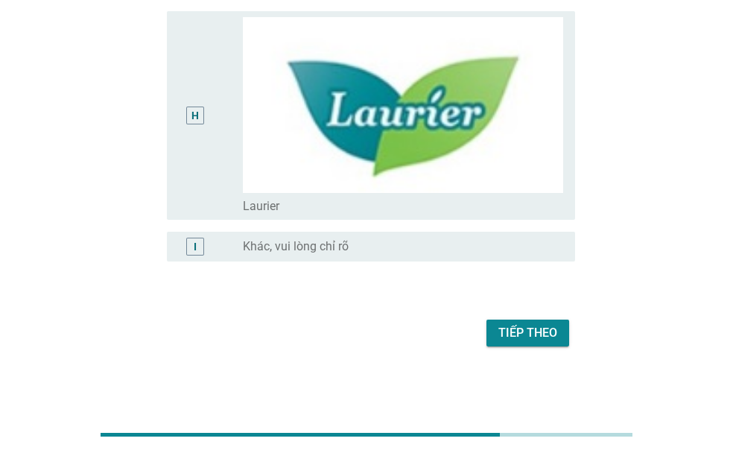
click at [528, 333] on div "Tiếp theo" at bounding box center [528, 333] width 59 height 18
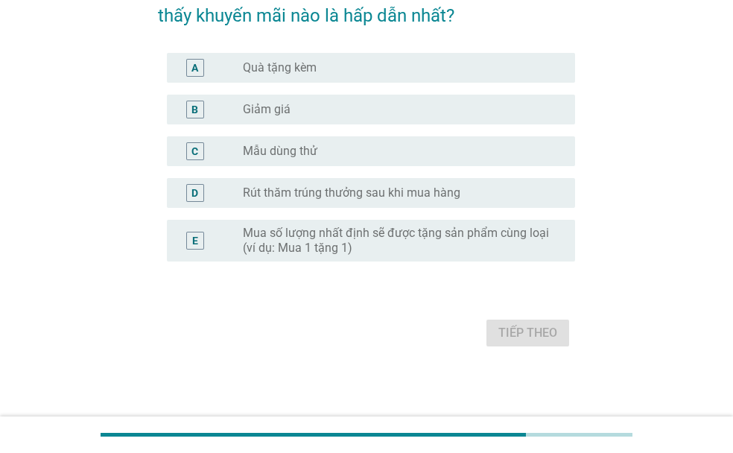
scroll to position [0, 0]
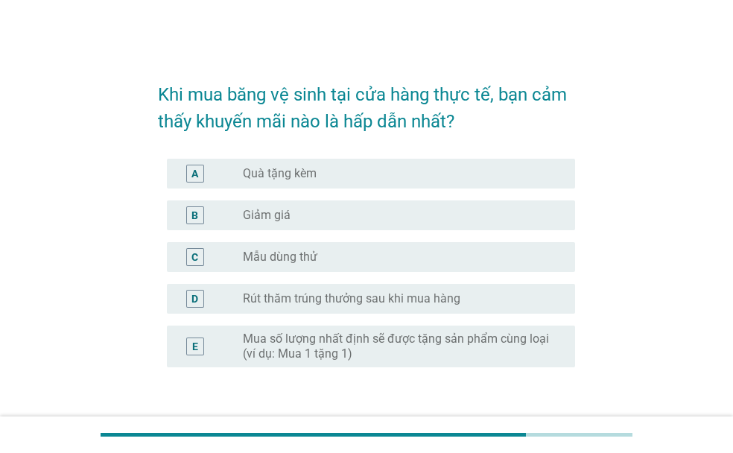
click at [268, 211] on label "Giảm giá" at bounding box center [267, 215] width 48 height 15
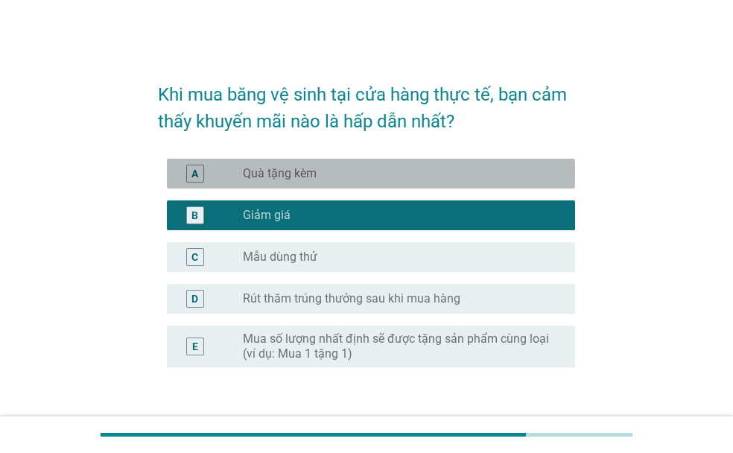
click at [292, 180] on label "Quà tặng kèm" at bounding box center [280, 173] width 74 height 15
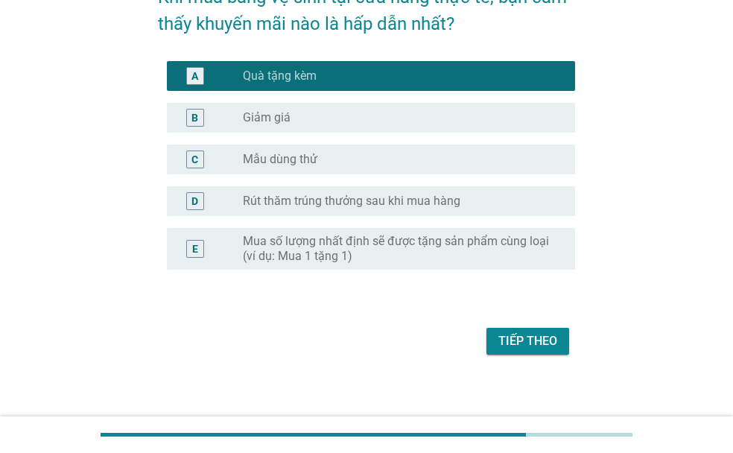
scroll to position [106, 0]
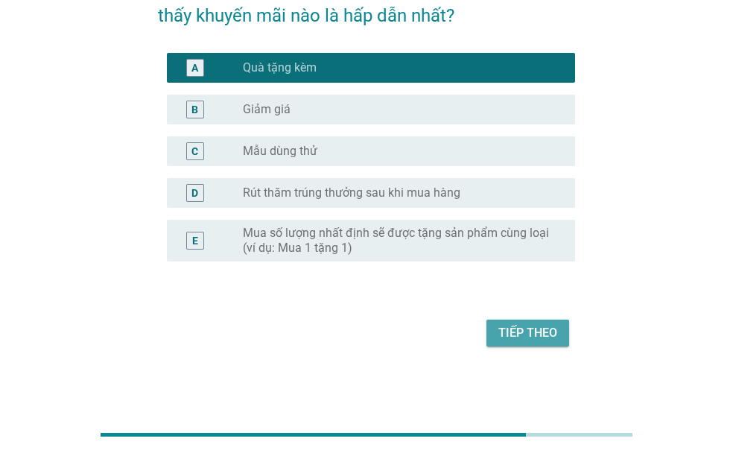
click at [541, 324] on div "Tiếp theo" at bounding box center [528, 333] width 59 height 18
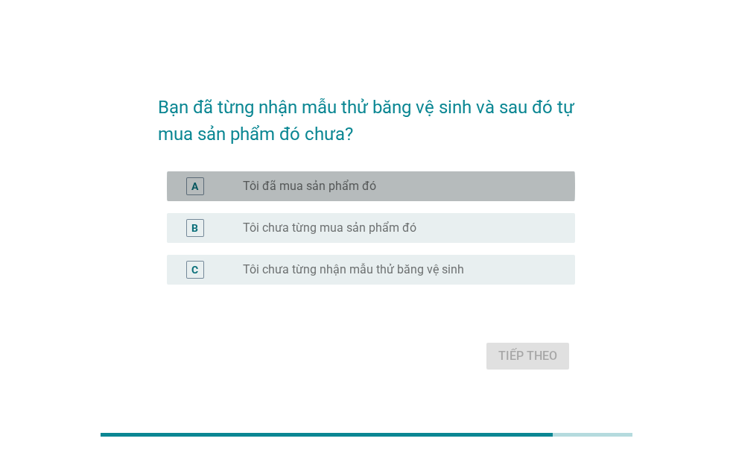
click at [340, 184] on label "Tôi đã mua sản phẩm đó" at bounding box center [309, 186] width 133 height 15
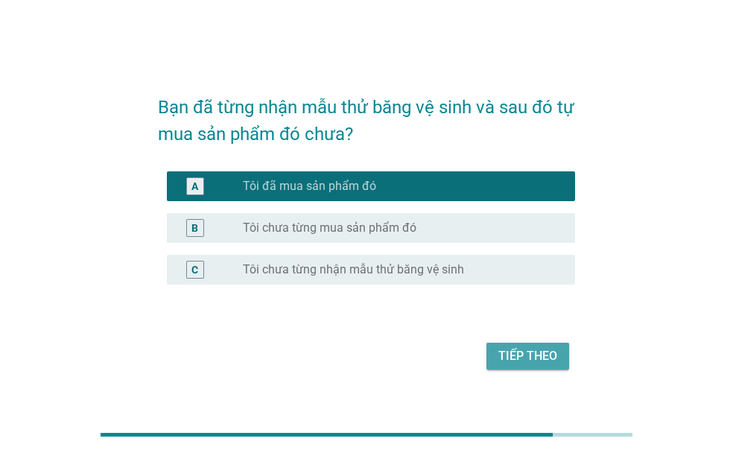
click at [528, 357] on div "Tiếp theo" at bounding box center [528, 356] width 59 height 18
